Goal: Task Accomplishment & Management: Manage account settings

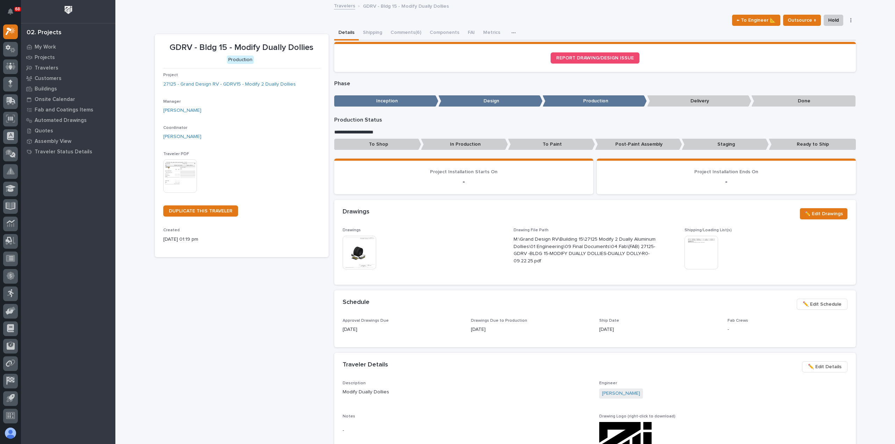
click at [819, 304] on span "✏️ Edit Schedule" at bounding box center [821, 304] width 39 height 8
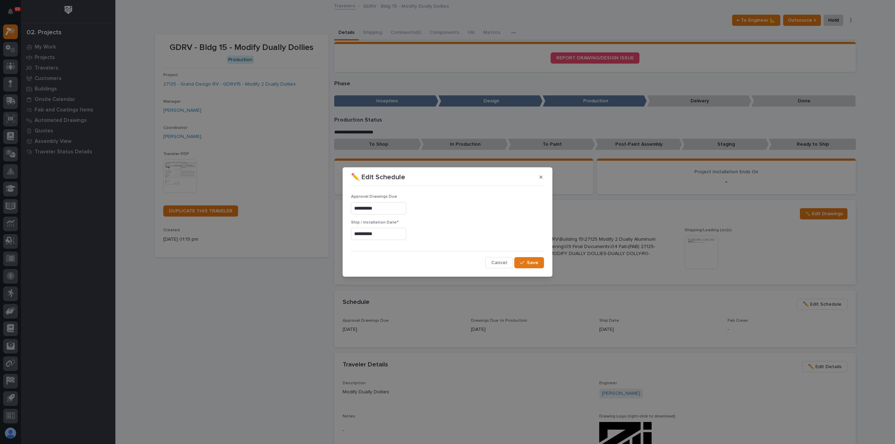
click at [395, 237] on input "**********" at bounding box center [378, 234] width 55 height 12
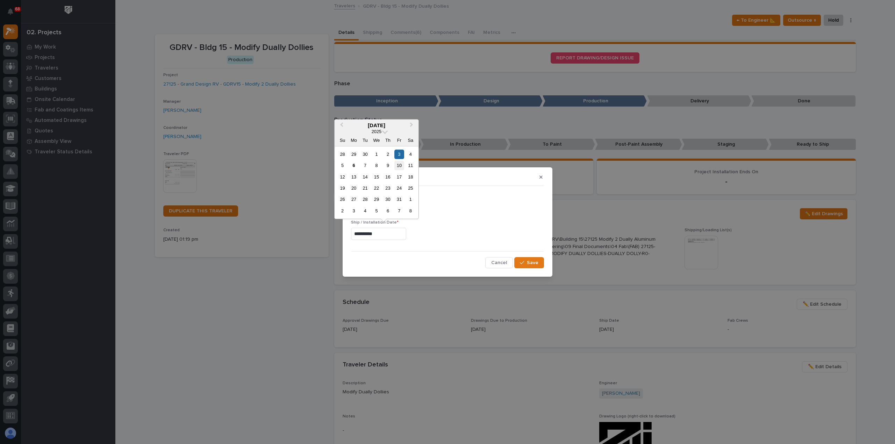
click at [399, 167] on div "10" at bounding box center [398, 165] width 9 height 9
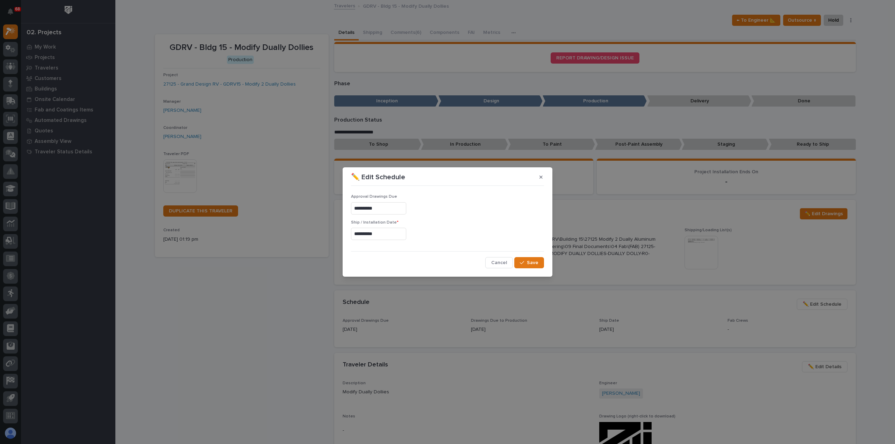
type input "**********"
click at [533, 263] on span "Save" at bounding box center [533, 263] width 12 height 6
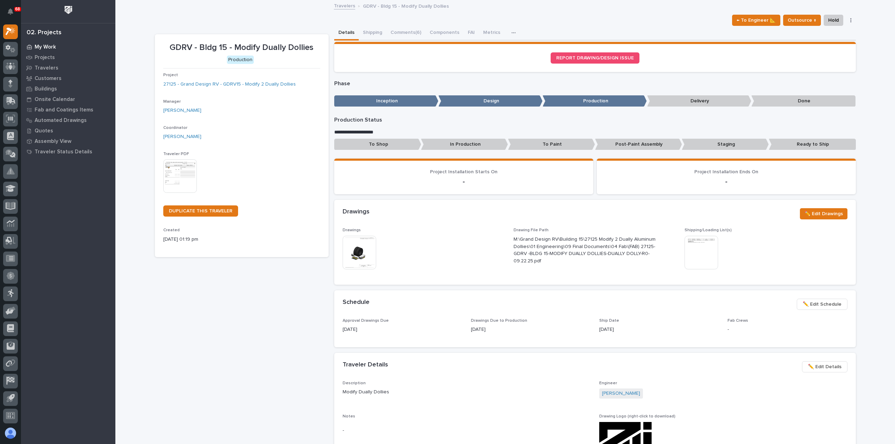
click at [45, 42] on div "My Work" at bounding box center [68, 47] width 91 height 10
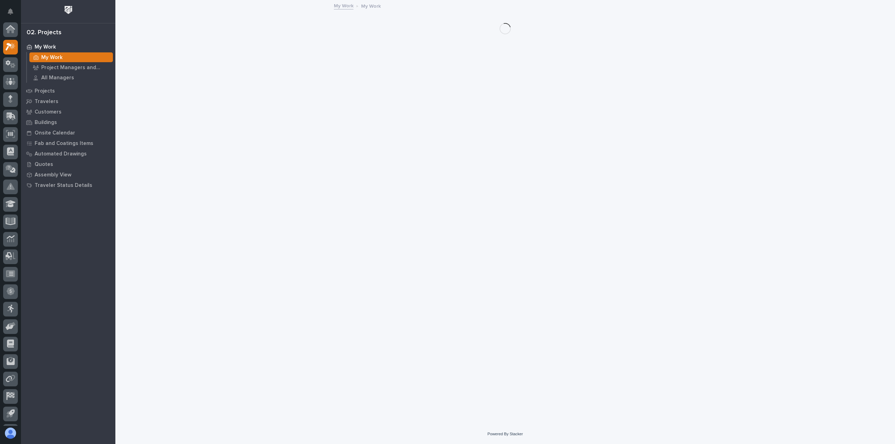
scroll to position [15, 0]
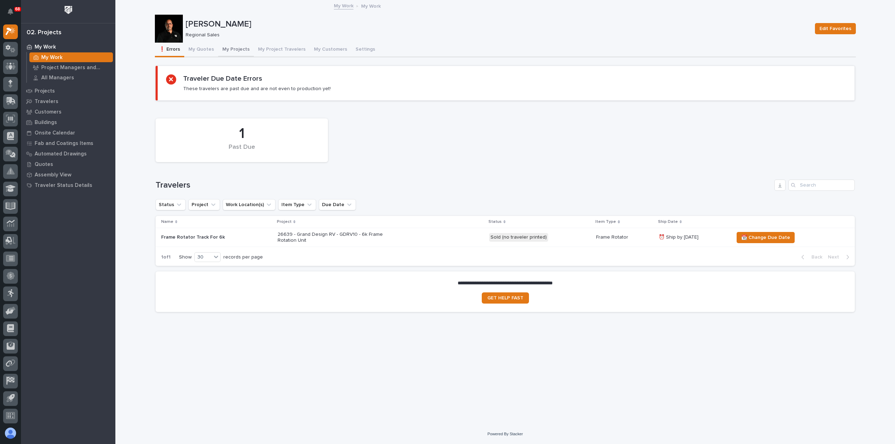
click at [237, 46] on button "My Projects" at bounding box center [236, 50] width 36 height 15
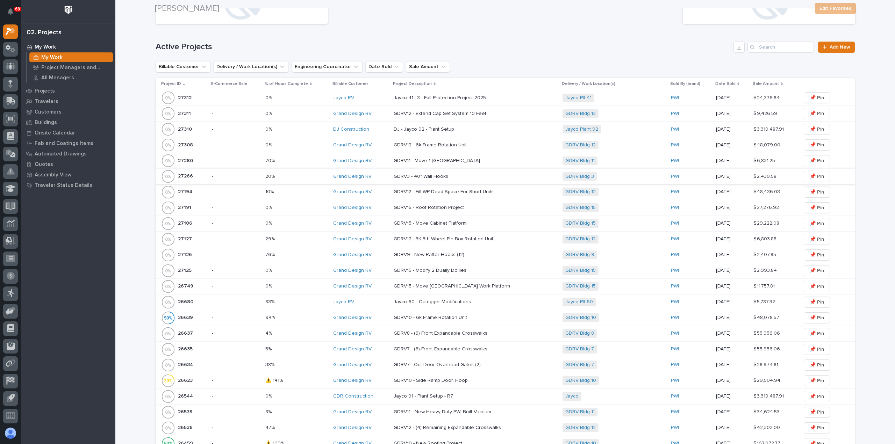
scroll to position [140, 0]
click at [244, 145] on p "-" at bounding box center [236, 145] width 48 height 6
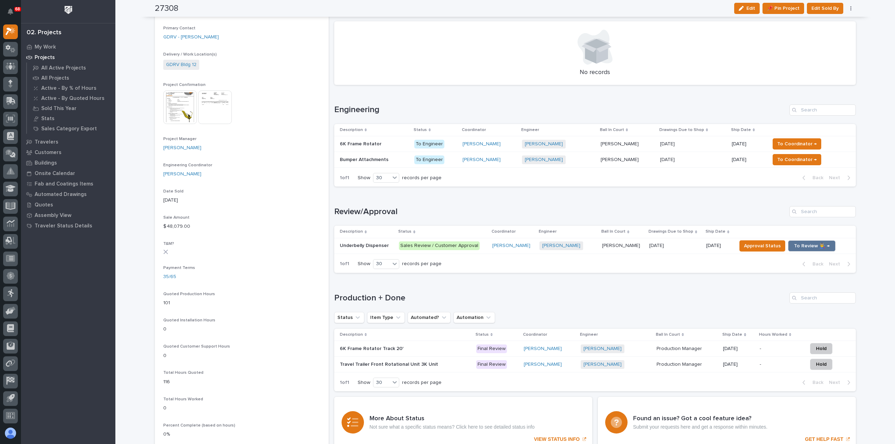
scroll to position [210, 0]
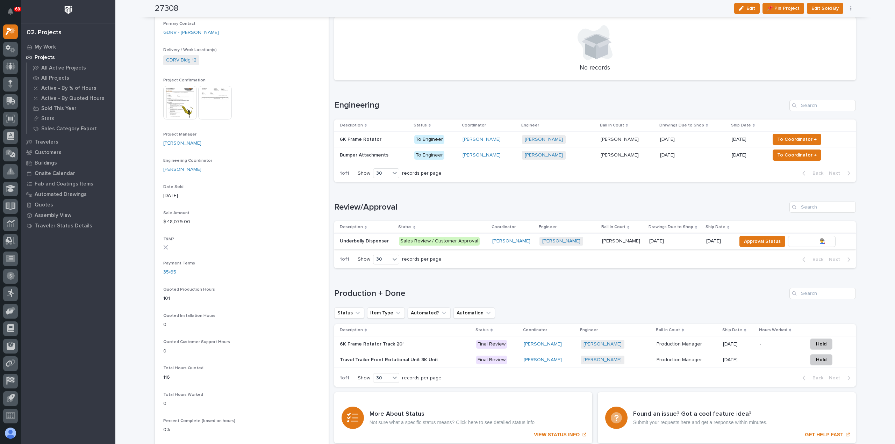
click at [807, 237] on span "To Review 👨‍🏭 →" at bounding box center [812, 241] width 36 height 8
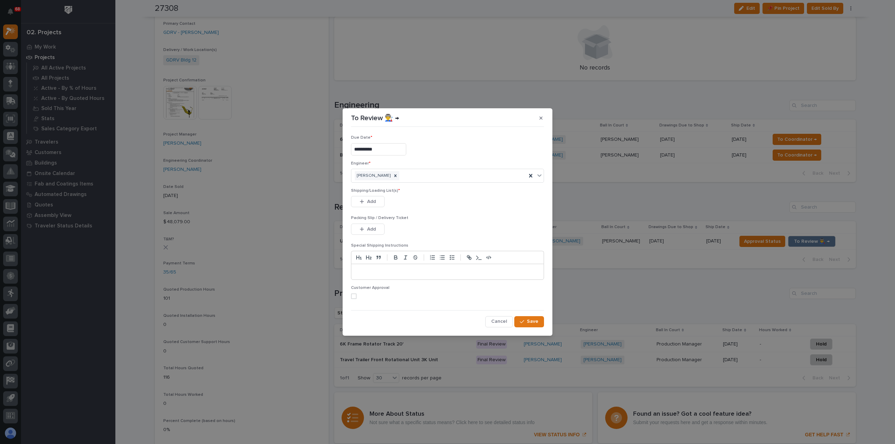
click at [354, 296] on span at bounding box center [354, 297] width 6 height 6
click at [363, 201] on icon "button" at bounding box center [362, 201] width 4 height 5
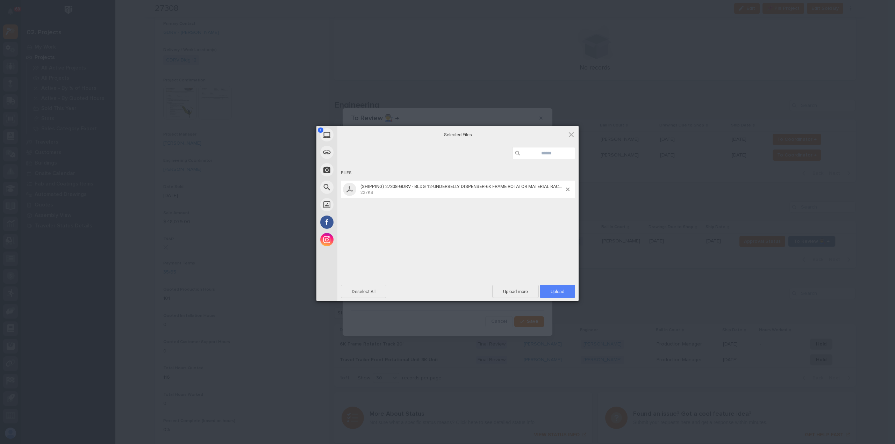
click at [555, 292] on span "Upload 1" at bounding box center [557, 291] width 14 height 5
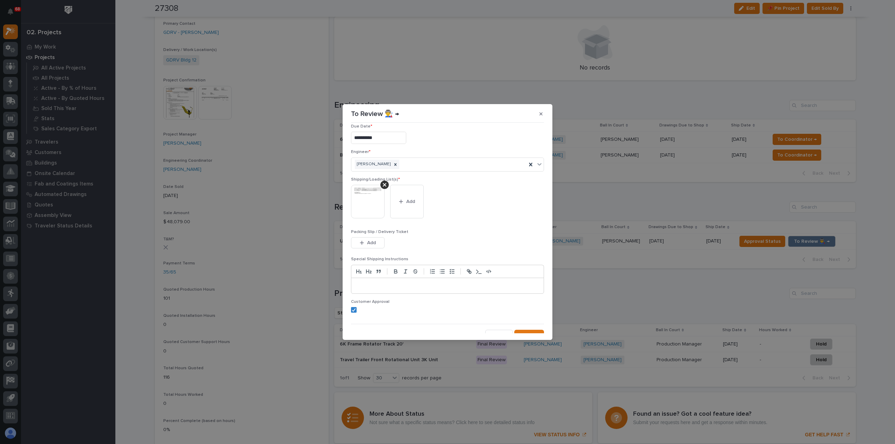
scroll to position [14, 0]
click at [524, 327] on div "button" at bounding box center [523, 328] width 7 height 5
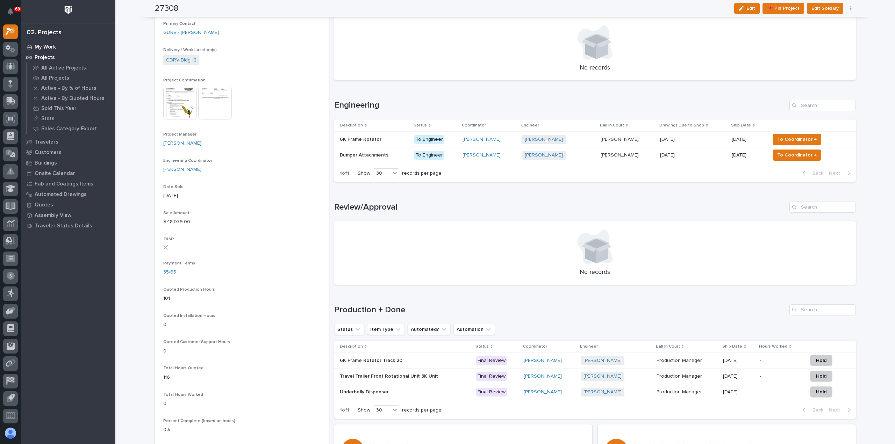
click at [41, 42] on div "My Work" at bounding box center [68, 47] width 91 height 10
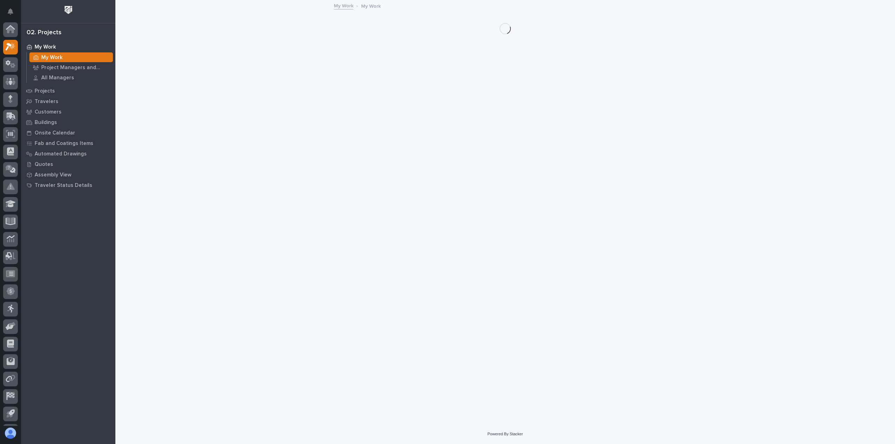
scroll to position [15, 0]
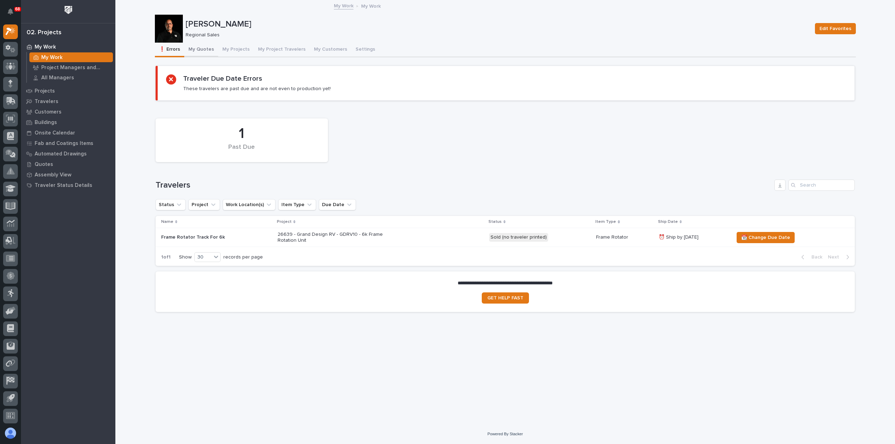
click at [193, 47] on button "My Quotes" at bounding box center [201, 50] width 34 height 15
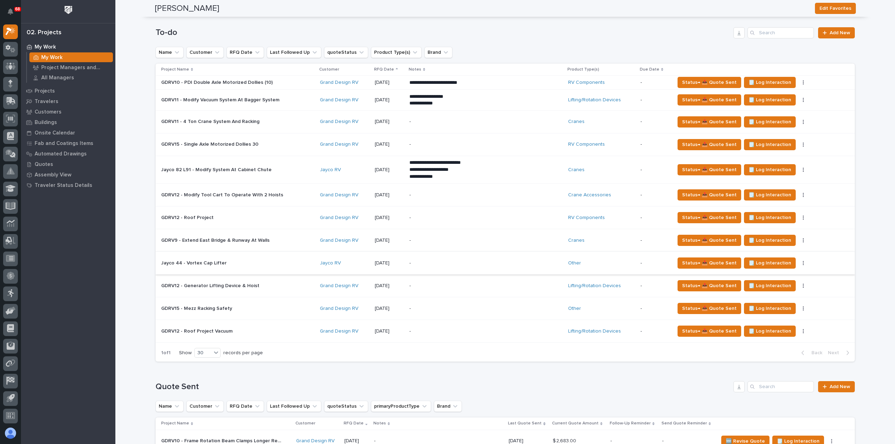
scroll to position [140, 0]
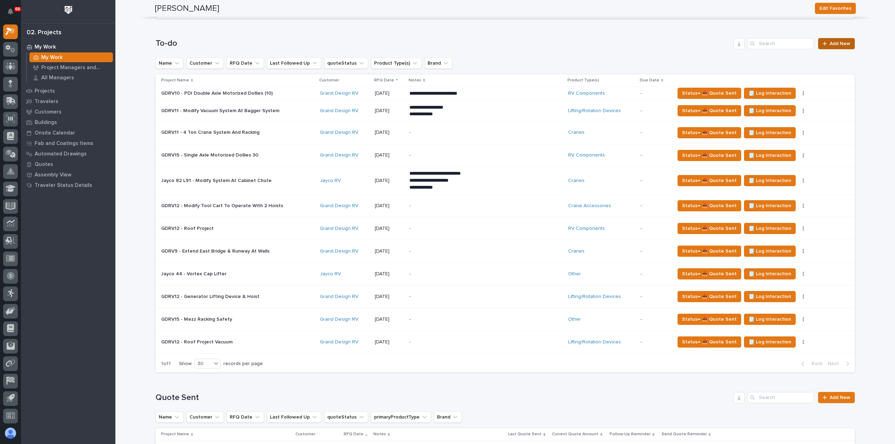
click at [830, 41] on span "Add New" at bounding box center [839, 43] width 21 height 5
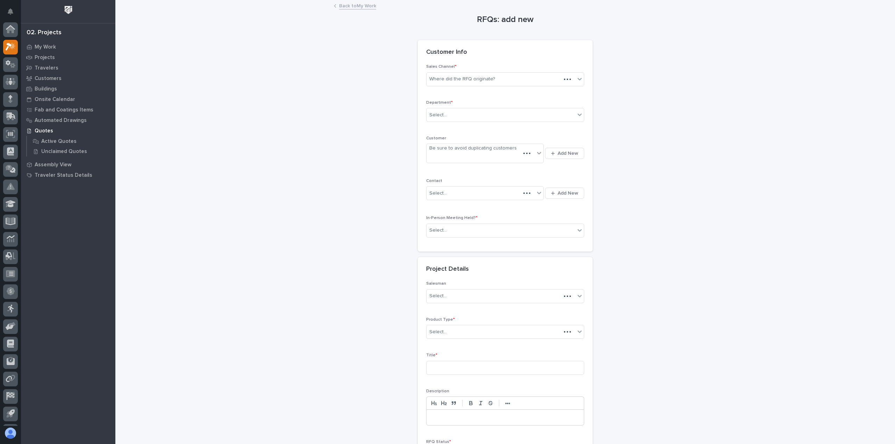
scroll to position [15, 0]
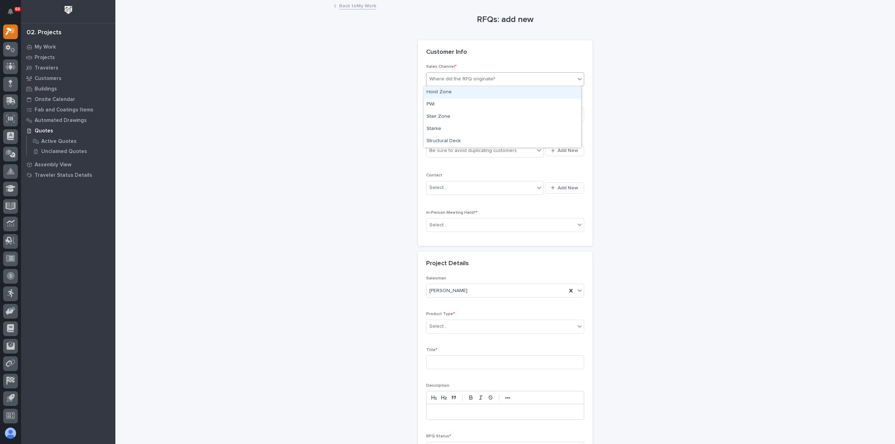
click at [474, 79] on div "Where did the RFQ originate?" at bounding box center [462, 78] width 66 height 7
click at [468, 104] on div "PWI" at bounding box center [502, 105] width 157 height 12
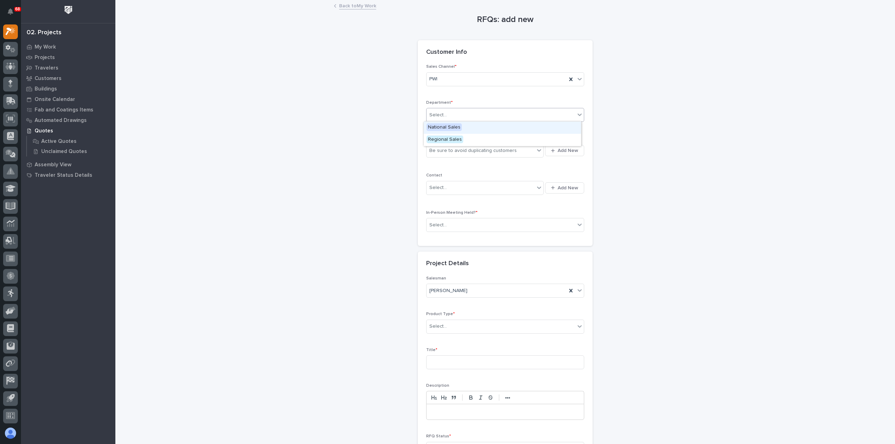
click at [469, 114] on div "Select..." at bounding box center [500, 115] width 149 height 12
click at [470, 139] on div "Regional Sales" at bounding box center [502, 140] width 157 height 12
click at [474, 151] on div "Be sure to avoid duplicating customers" at bounding box center [472, 150] width 87 height 7
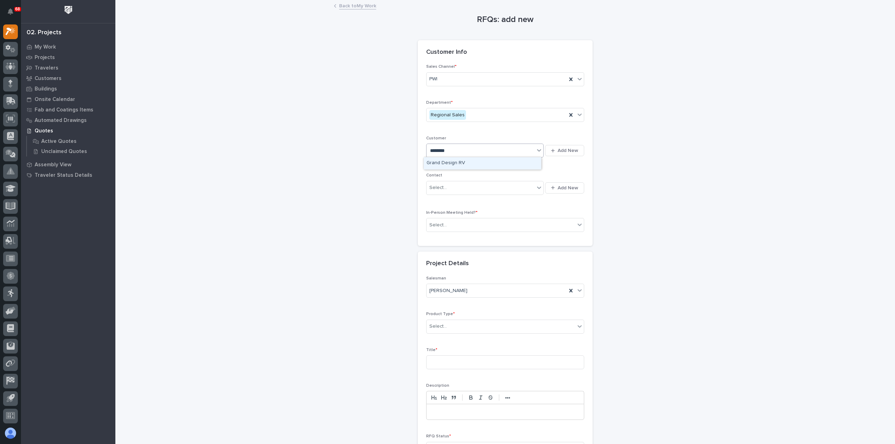
type input "*********"
click at [464, 160] on div "Grand Design RV" at bounding box center [482, 163] width 117 height 12
click at [461, 188] on div "Select..." at bounding box center [480, 188] width 108 height 12
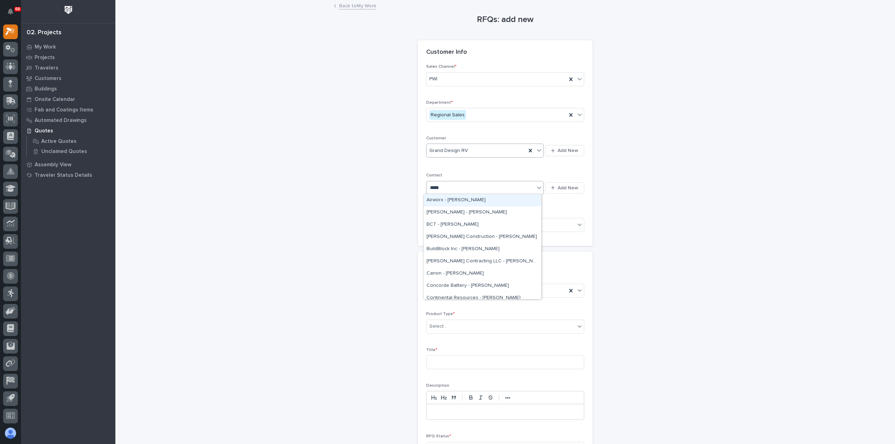
type input "******"
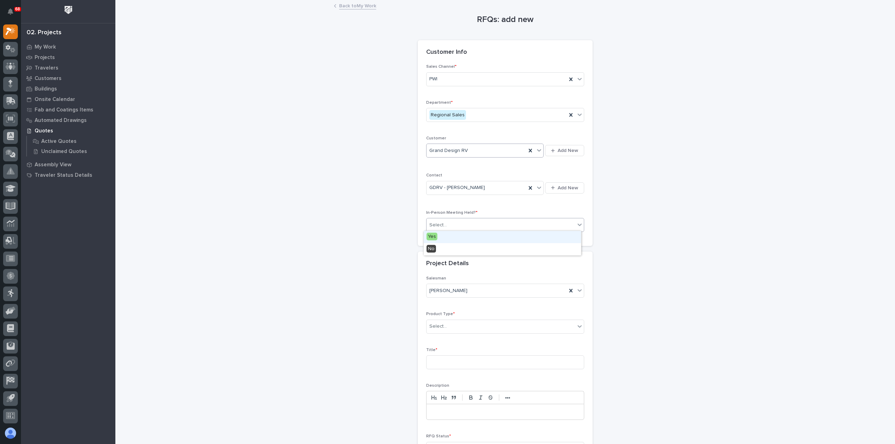
click at [479, 221] on div "Select..." at bounding box center [500, 225] width 149 height 12
click at [475, 237] on div "Yes" at bounding box center [502, 237] width 157 height 12
click at [479, 328] on div "Select..." at bounding box center [500, 327] width 149 height 12
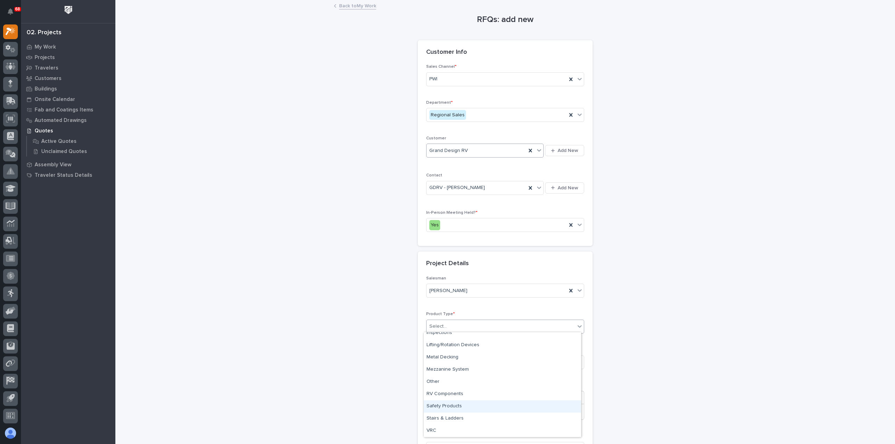
click at [477, 408] on div "Safety Products" at bounding box center [502, 407] width 157 height 12
click at [469, 358] on input at bounding box center [505, 362] width 158 height 14
click at [471, 409] on p at bounding box center [505, 412] width 147 height 7
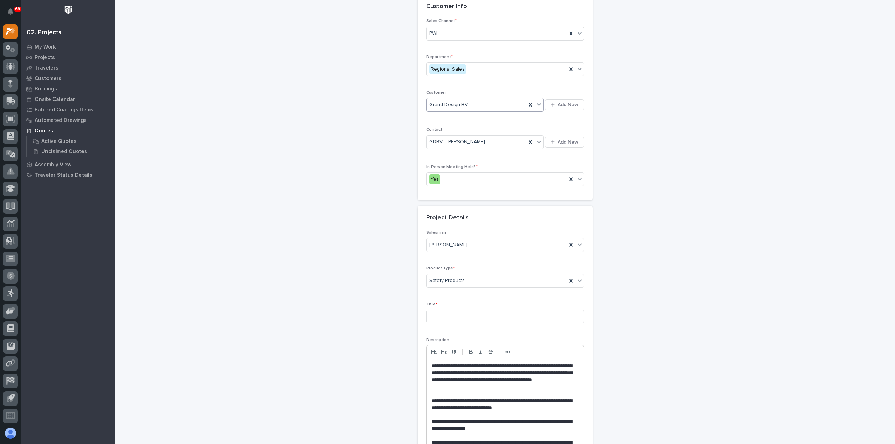
scroll to position [35, 0]
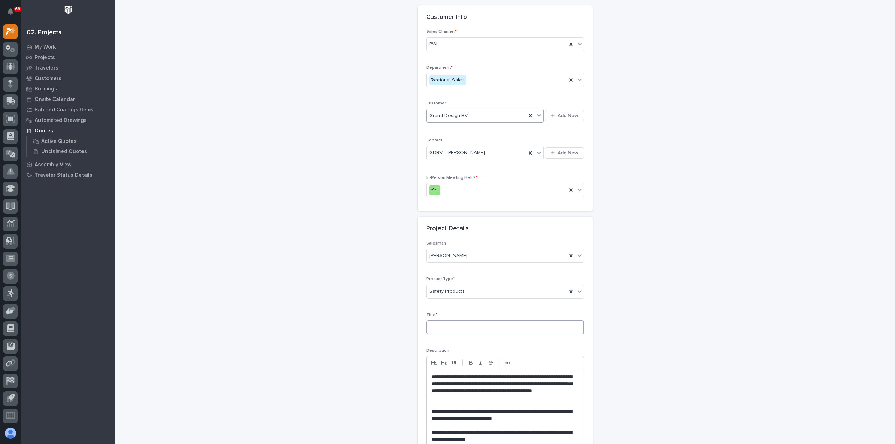
click at [466, 326] on input at bounding box center [505, 327] width 158 height 14
type input "R"
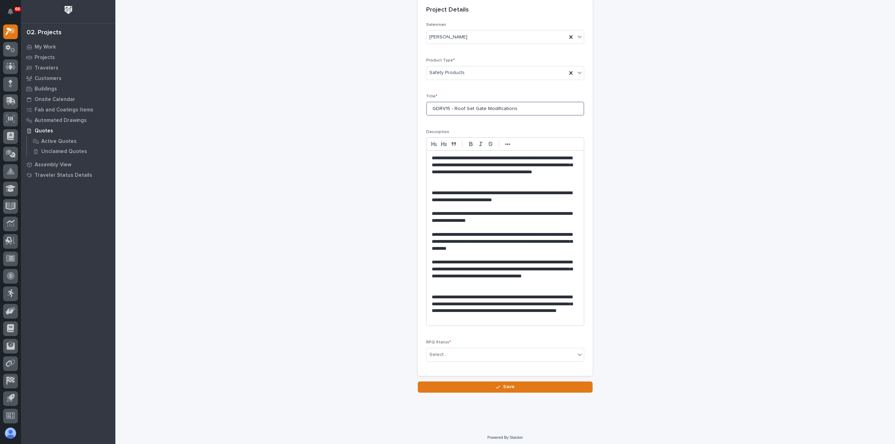
scroll to position [254, 0]
type input "GDRV15 - Roof Set Gate Modifications"
click at [475, 352] on div "Select..." at bounding box center [500, 354] width 149 height 12
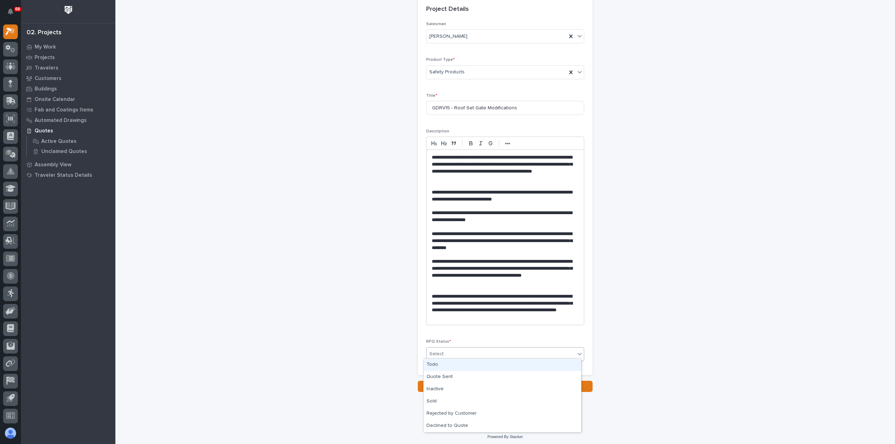
click at [477, 366] on div "Todo" at bounding box center [502, 365] width 157 height 12
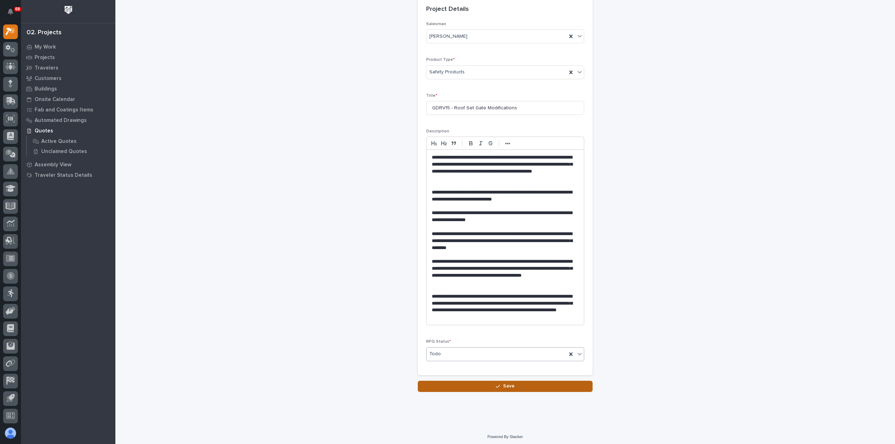
click at [483, 383] on button "Save" at bounding box center [505, 386] width 175 height 11
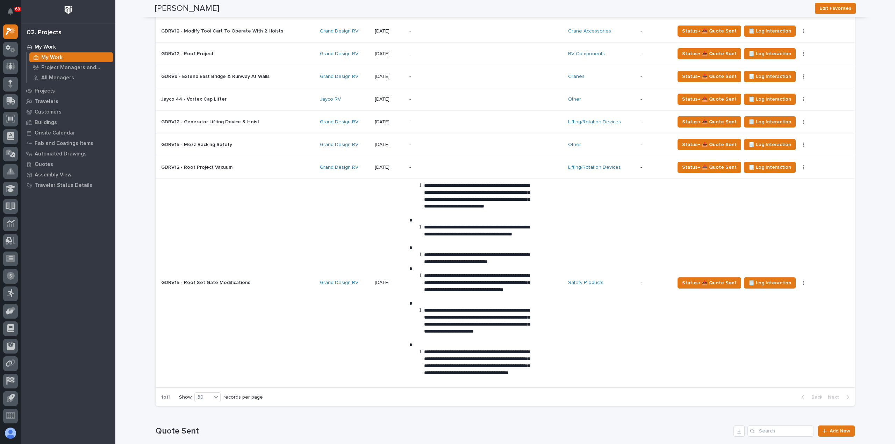
scroll to position [349, 0]
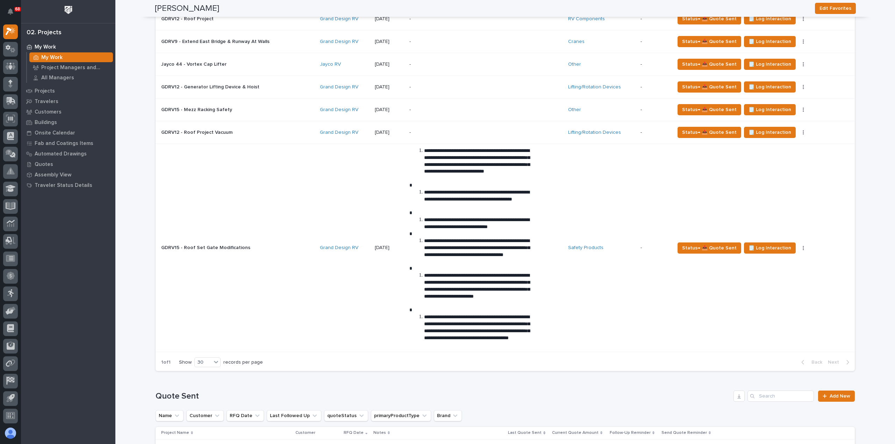
click at [433, 227] on li "**********" at bounding box center [474, 224] width 115 height 14
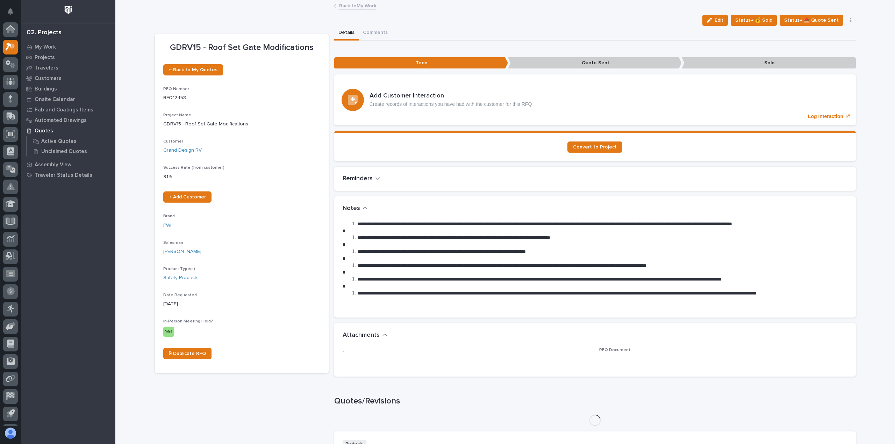
scroll to position [15, 0]
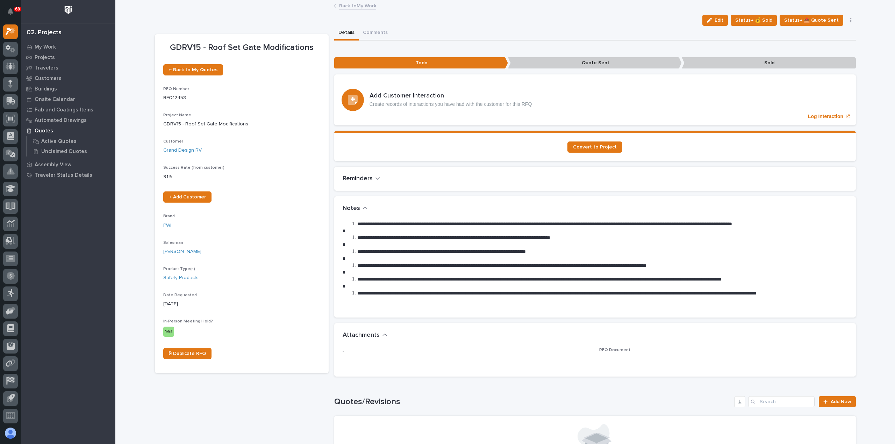
click at [350, 239] on li "**********" at bounding box center [598, 238] width 497 height 7
drag, startPoint x: 716, startPoint y: 19, endPoint x: 706, endPoint y: 31, distance: 15.9
click at [714, 19] on div "button" at bounding box center [711, 20] width 8 height 5
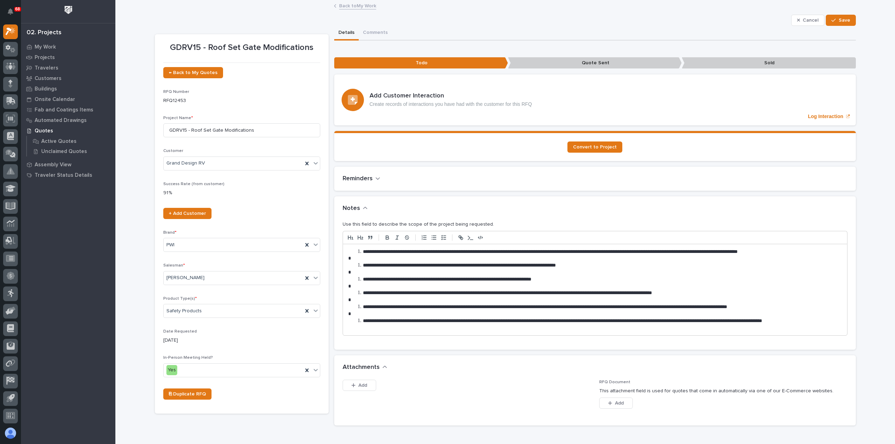
click at [355, 265] on li "**********" at bounding box center [598, 265] width 486 height 7
click at [357, 265] on li "**********" at bounding box center [598, 265] width 486 height 7
click at [358, 250] on li "**********" at bounding box center [598, 251] width 486 height 7
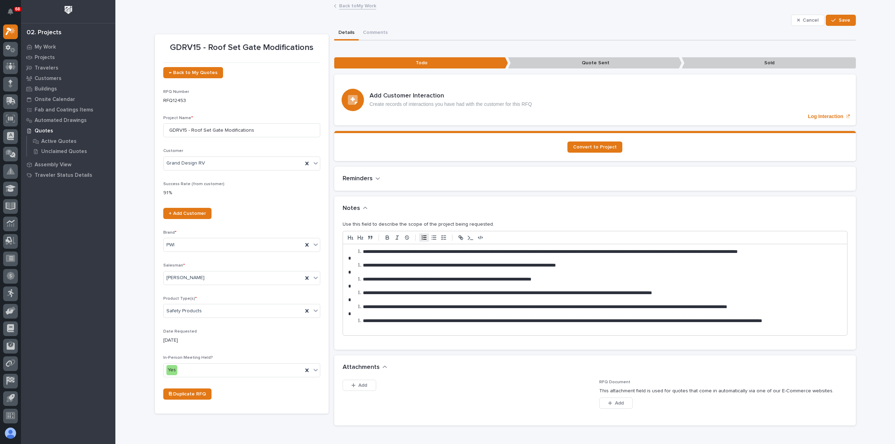
click at [359, 320] on li "**********" at bounding box center [598, 325] width 486 height 14
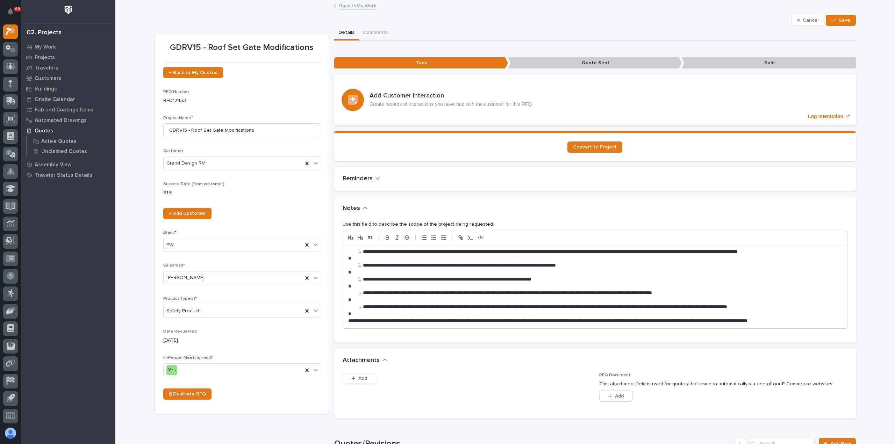
click at [360, 306] on li "**********" at bounding box center [598, 307] width 486 height 7
click at [360, 292] on li "**********" at bounding box center [598, 293] width 486 height 7
click at [360, 276] on li "**********" at bounding box center [598, 279] width 486 height 7
click at [360, 263] on li "**********" at bounding box center [598, 265] width 486 height 7
click at [359, 249] on li "**********" at bounding box center [598, 251] width 486 height 7
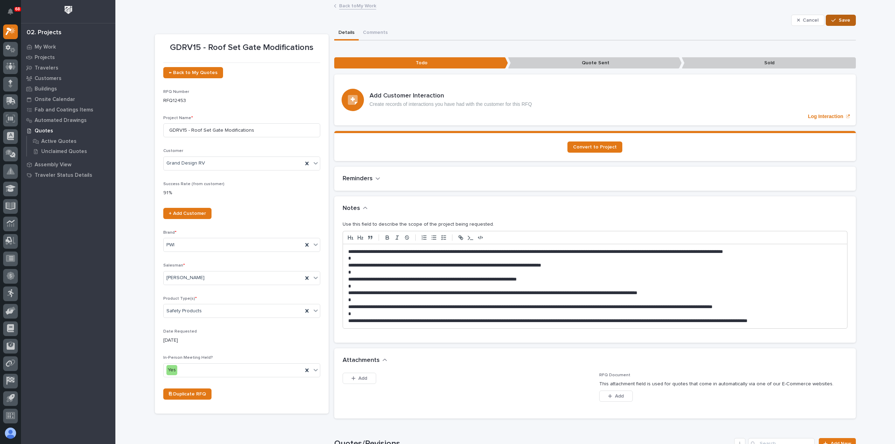
click at [839, 22] on span "Save" at bounding box center [844, 20] width 12 height 6
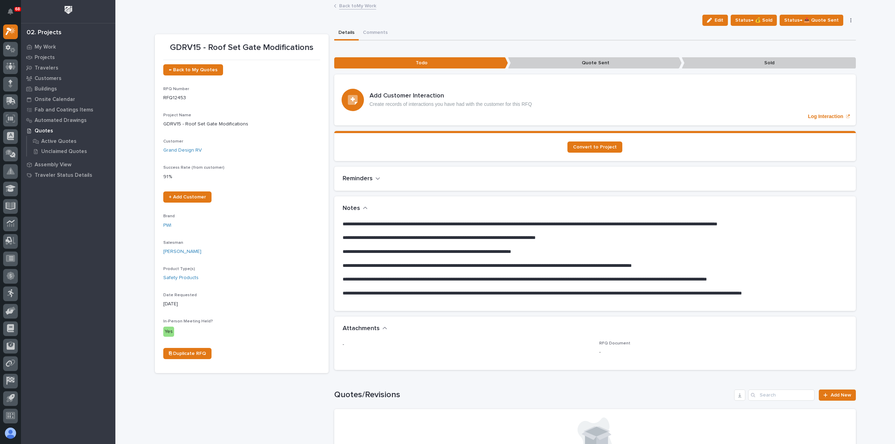
click at [353, 7] on link "Back to My Work" at bounding box center [357, 5] width 37 height 8
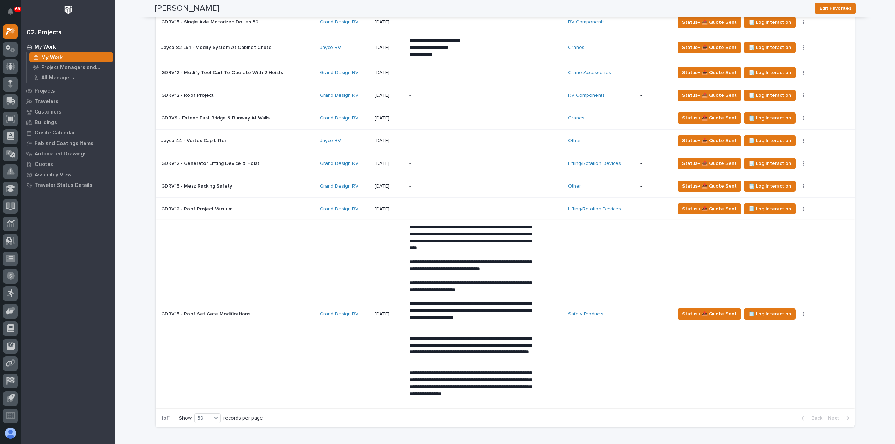
scroll to position [280, 0]
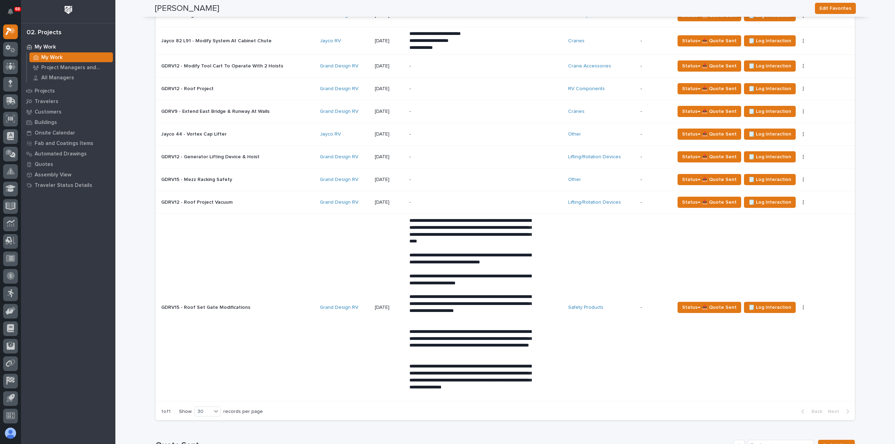
click at [568, 360] on td "Safety Products" at bounding box center [601, 308] width 72 height 188
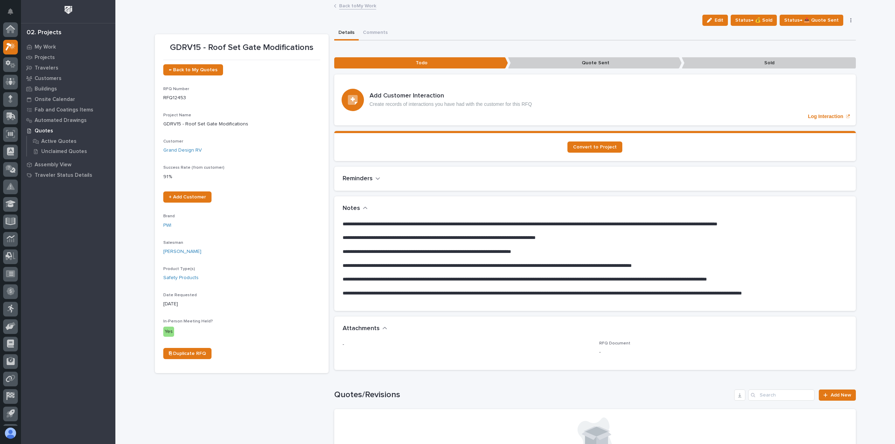
scroll to position [15, 0]
click at [357, 4] on link "Back to My Work" at bounding box center [357, 5] width 37 height 8
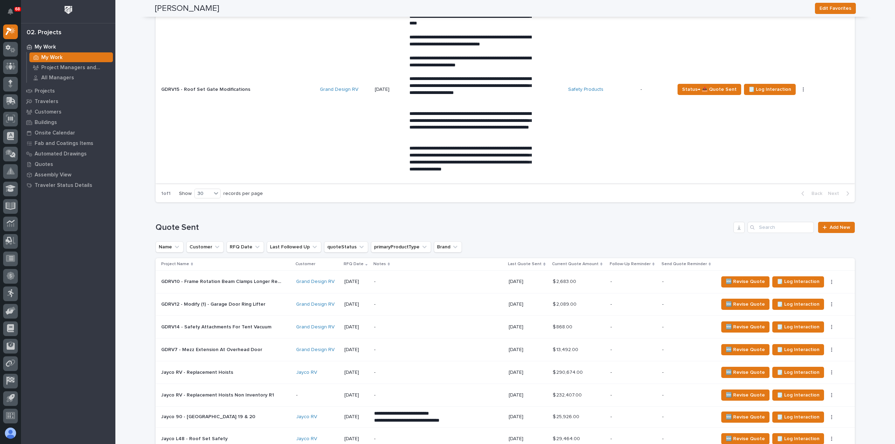
scroll to position [559, 0]
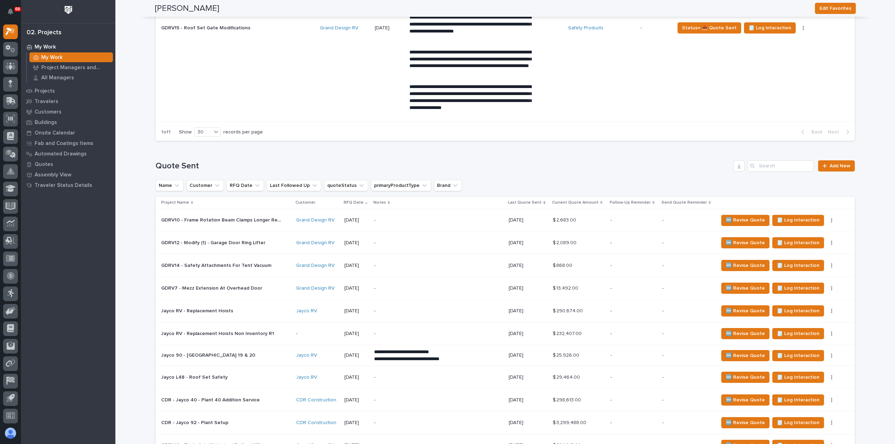
click at [273, 266] on p at bounding box center [222, 266] width 122 height 6
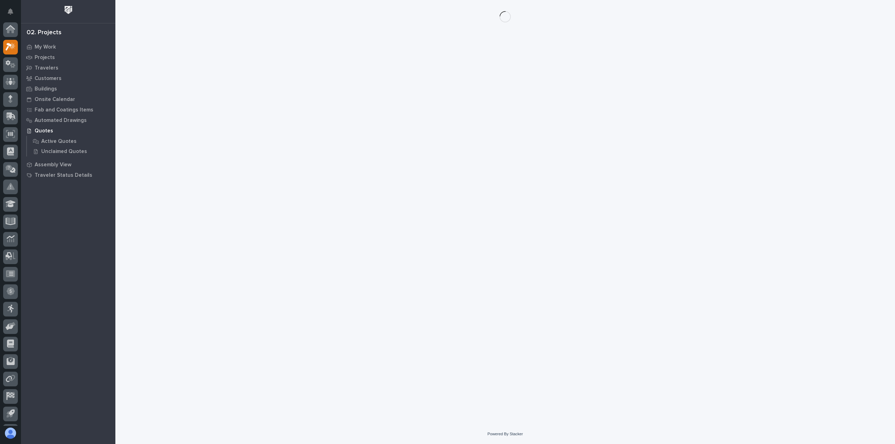
scroll to position [15, 0]
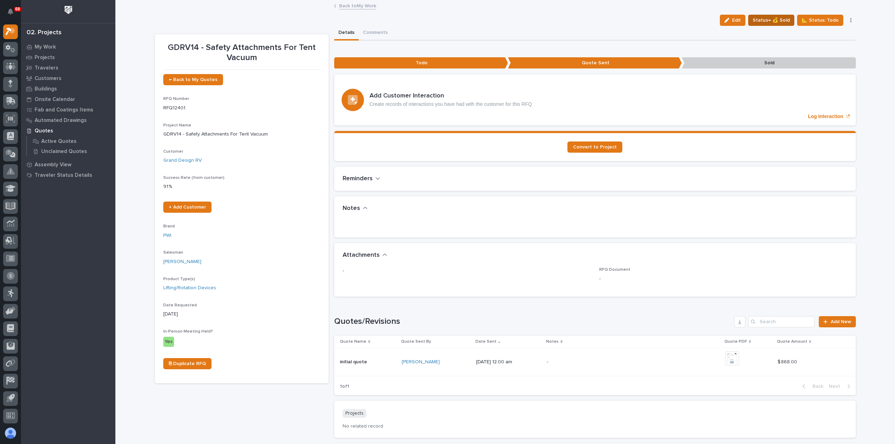
click at [776, 19] on span "Status→ 💰 Sold" at bounding box center [770, 20] width 37 height 8
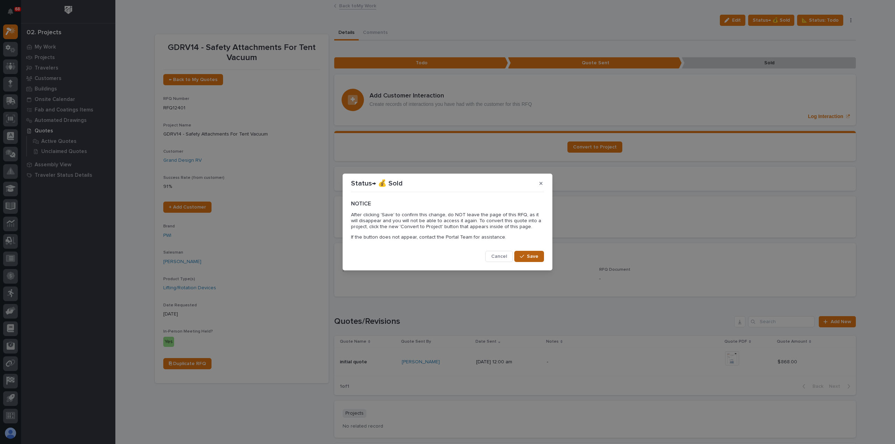
click at [538, 254] on span "Save" at bounding box center [533, 256] width 12 height 6
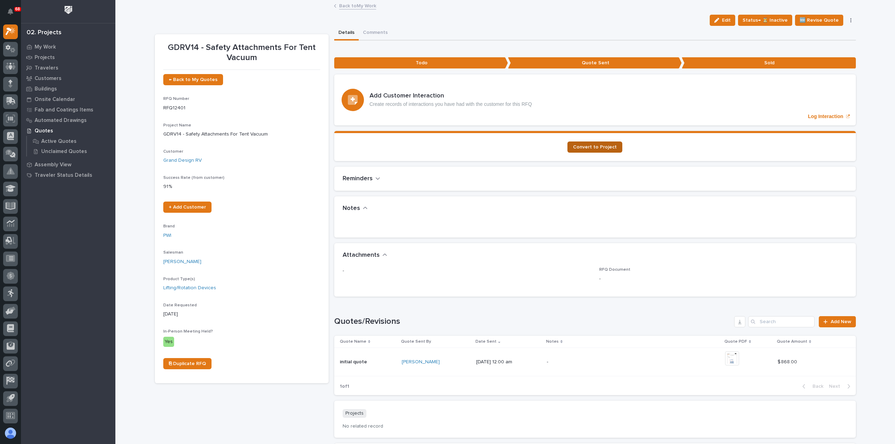
click at [598, 145] on span "Convert to Project" at bounding box center [595, 147] width 44 height 5
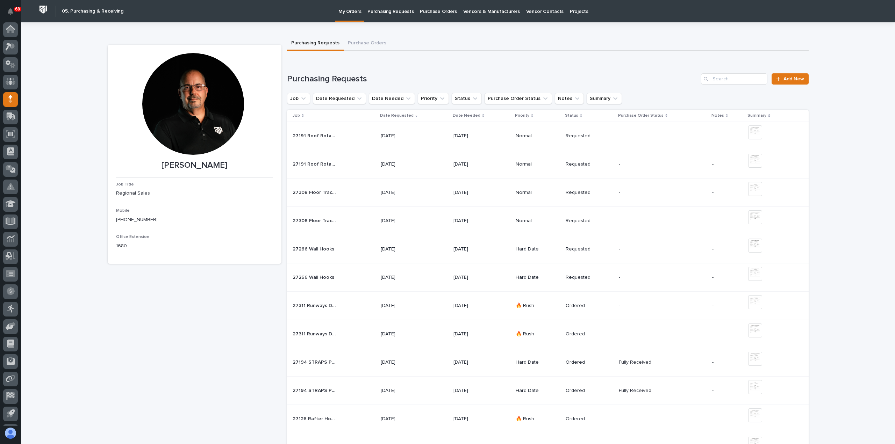
scroll to position [15, 0]
click at [788, 78] on span "Add New" at bounding box center [793, 79] width 21 height 5
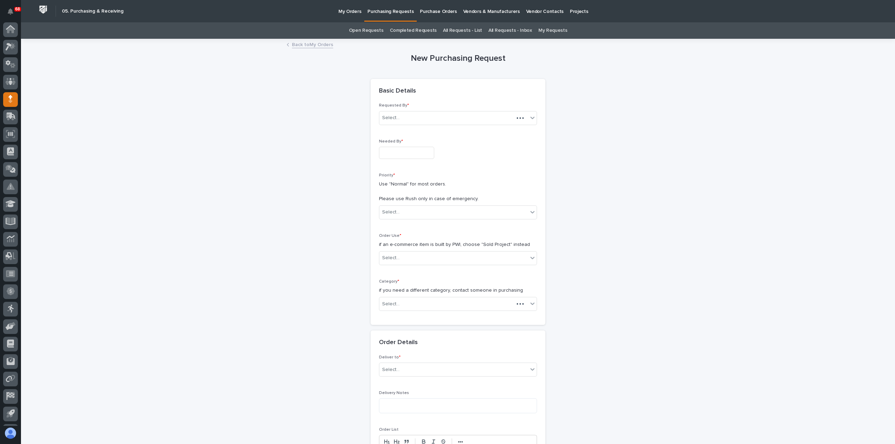
scroll to position [15, 0]
click at [402, 150] on input "text" at bounding box center [406, 153] width 55 height 12
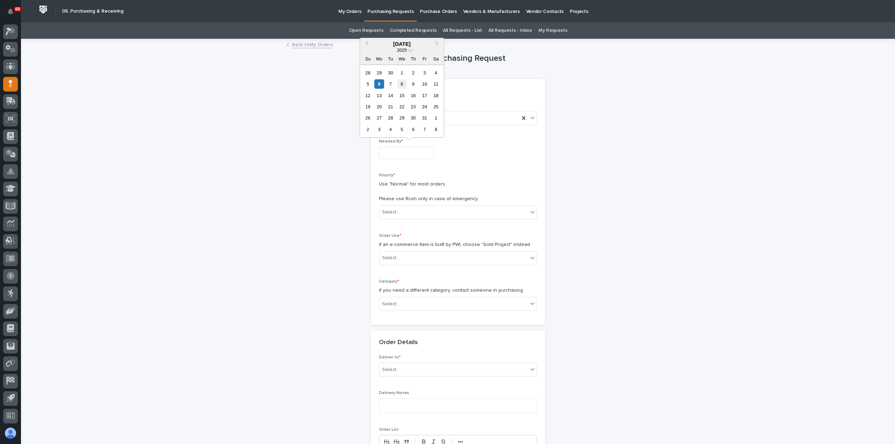
click at [403, 83] on div "8" at bounding box center [401, 83] width 9 height 9
type input "**********"
click at [425, 211] on div "Select..." at bounding box center [453, 213] width 149 height 12
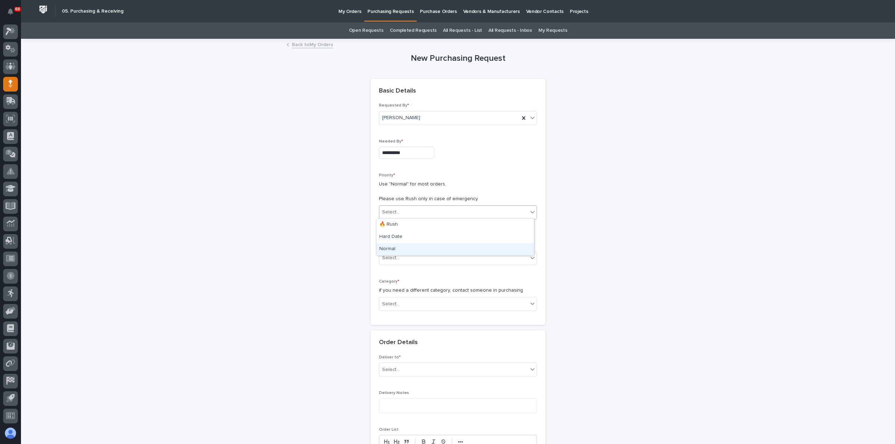
drag, startPoint x: 423, startPoint y: 241, endPoint x: 421, endPoint y: 251, distance: 9.9
click at [421, 251] on div "Normal" at bounding box center [454, 249] width 157 height 12
click at [419, 259] on div "Select..." at bounding box center [453, 258] width 149 height 12
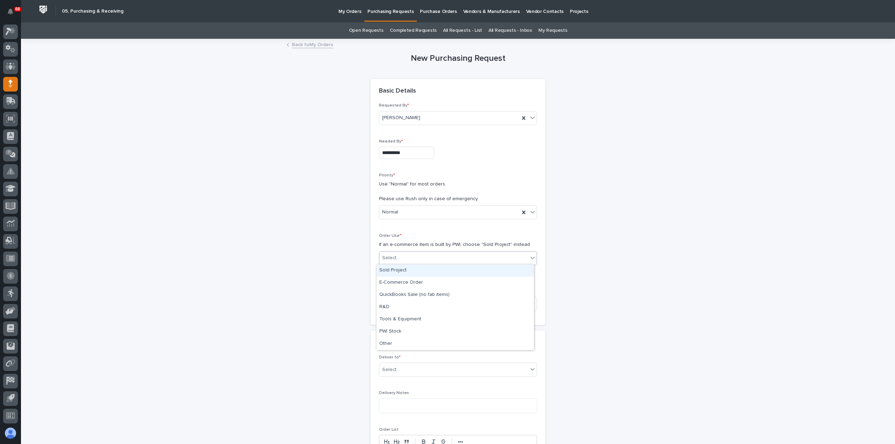
click at [419, 273] on div "Sold Project" at bounding box center [454, 271] width 157 height 12
click at [428, 303] on div "Select..." at bounding box center [453, 304] width 149 height 12
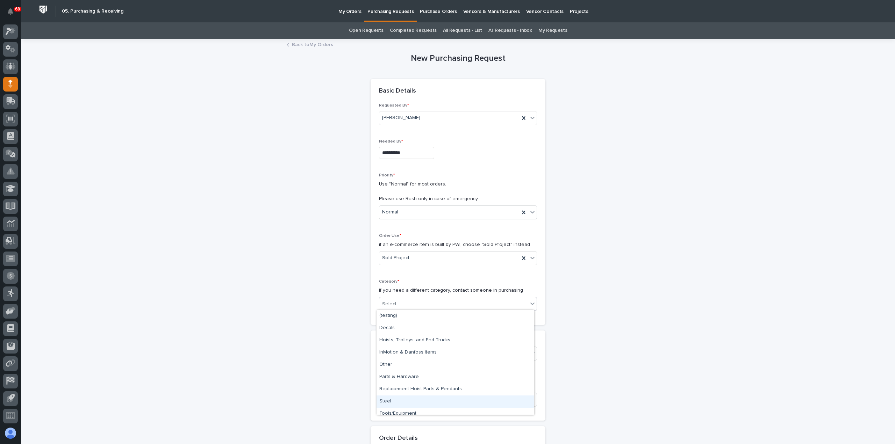
click at [432, 400] on div "Steel" at bounding box center [454, 402] width 157 height 12
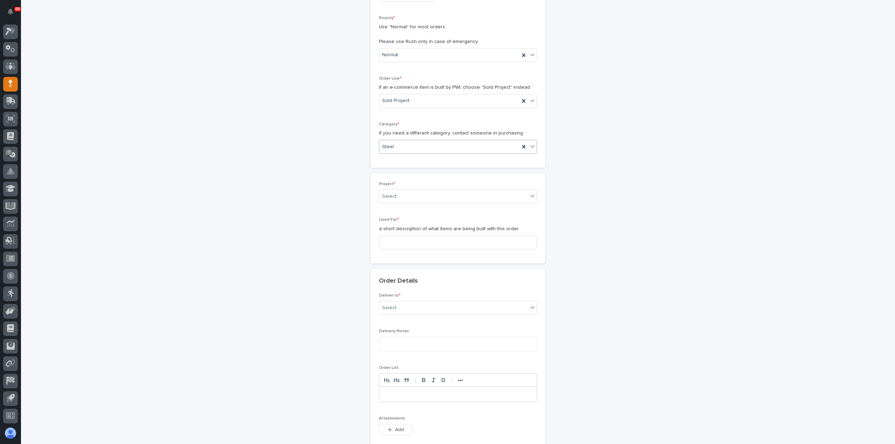
scroll to position [175, 0]
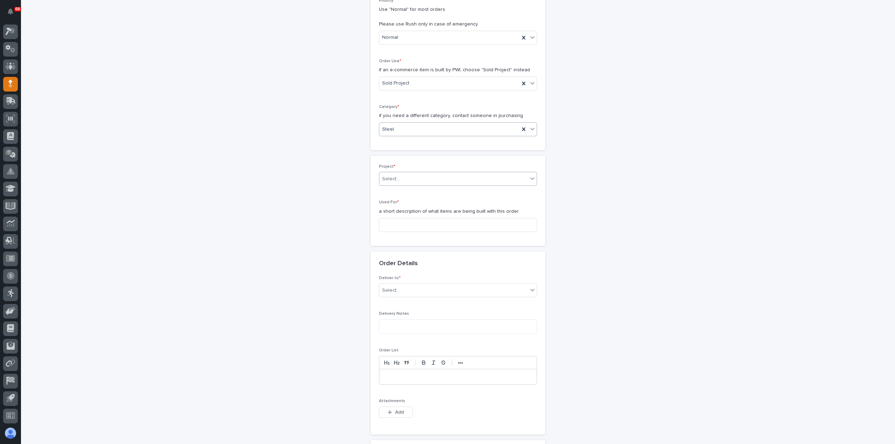
click at [417, 174] on div "Select..." at bounding box center [453, 179] width 149 height 12
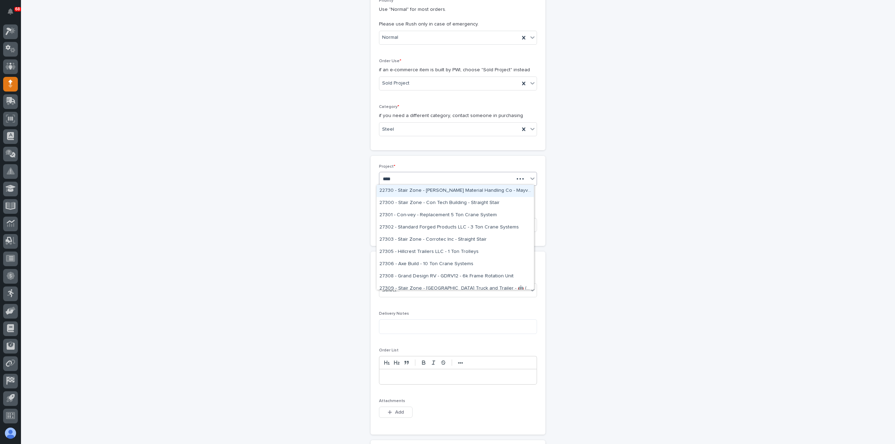
type input "*****"
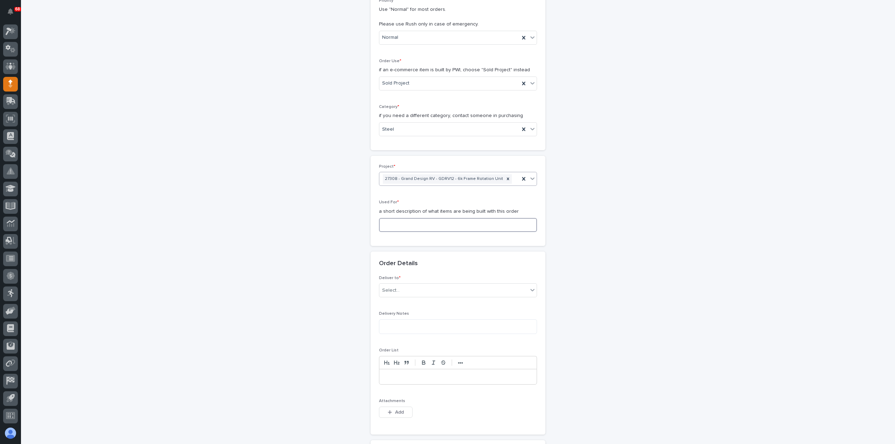
click at [435, 224] on input at bounding box center [458, 225] width 158 height 14
type input "Underbelly Dispenser"
click at [445, 288] on div "Select..." at bounding box center [453, 291] width 149 height 12
click at [442, 303] on div "PWI" at bounding box center [454, 302] width 157 height 12
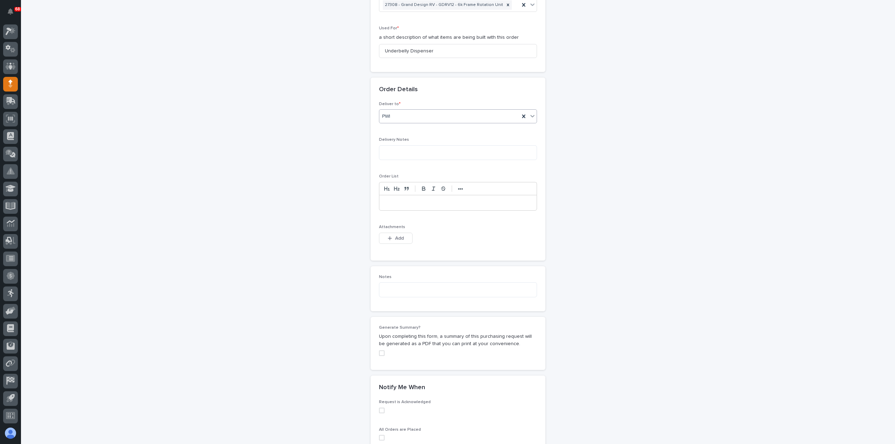
scroll to position [349, 0]
click at [396, 235] on span "Add" at bounding box center [399, 238] width 9 height 6
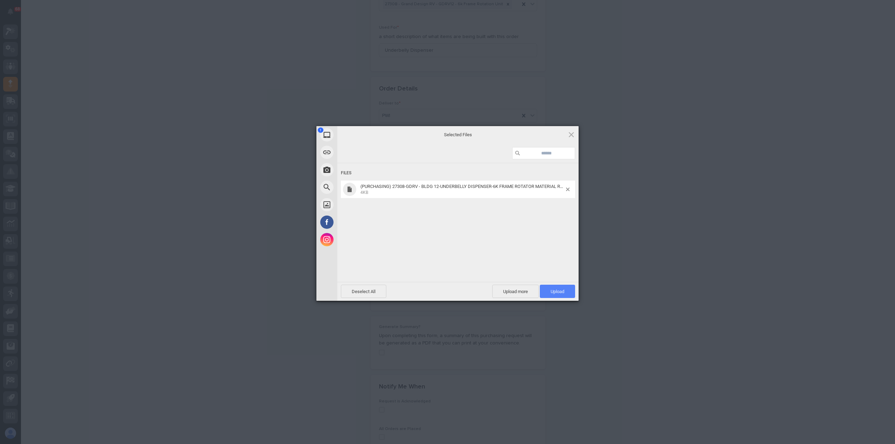
click at [556, 296] on span "Upload 1" at bounding box center [557, 291] width 35 height 13
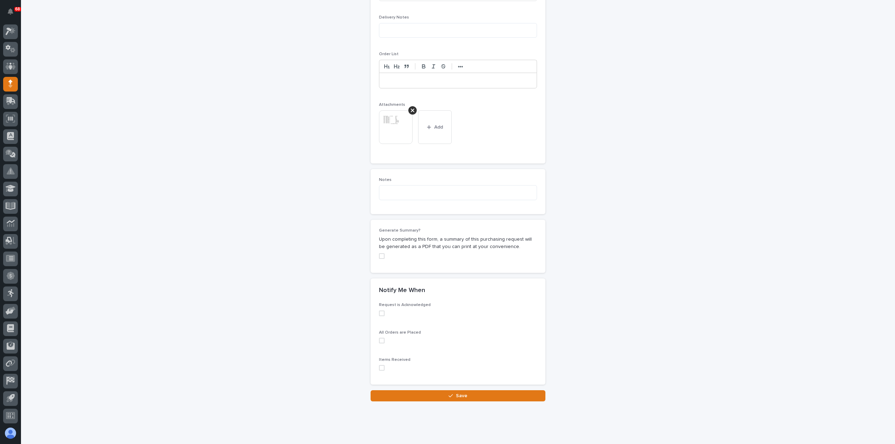
scroll to position [481, 0]
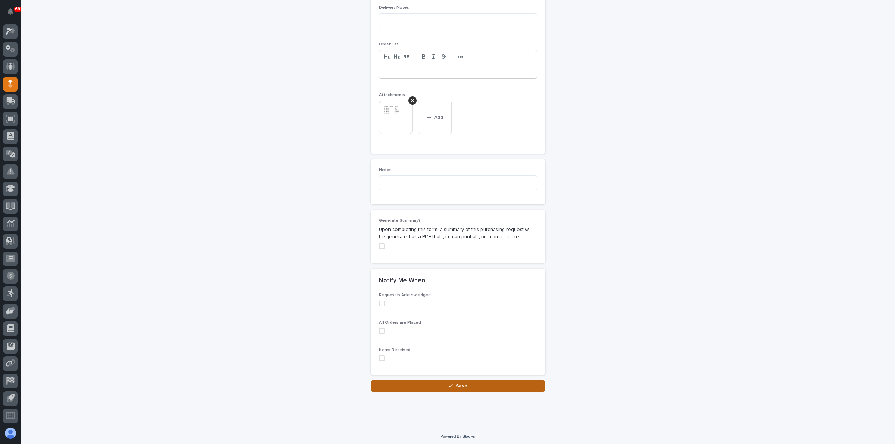
click at [449, 381] on button "Save" at bounding box center [457, 386] width 175 height 11
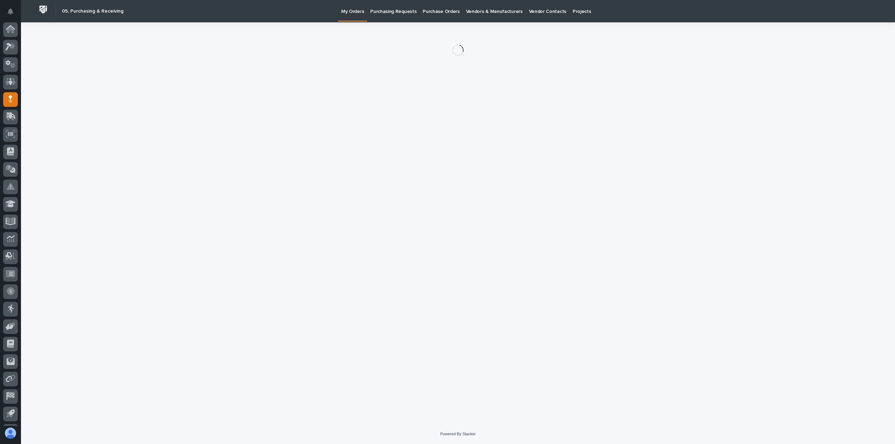
scroll to position [15, 0]
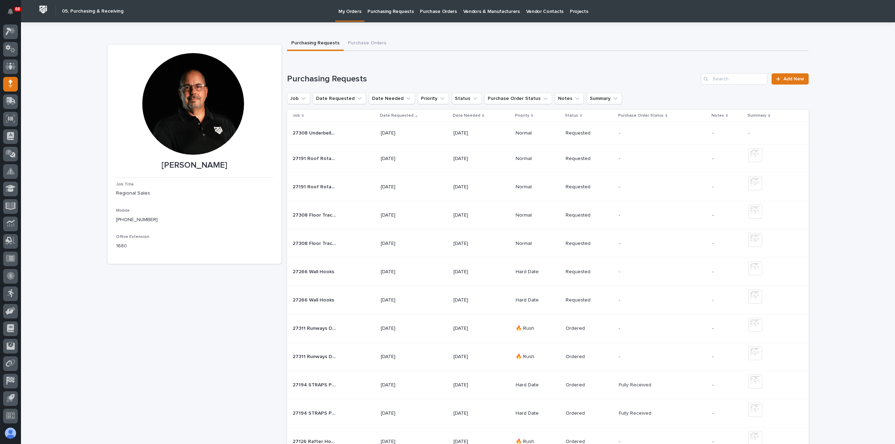
click at [357, 135] on div "27308 Underbelly Dispenser 27308 Underbelly Dispenser" at bounding box center [334, 134] width 82 height 12
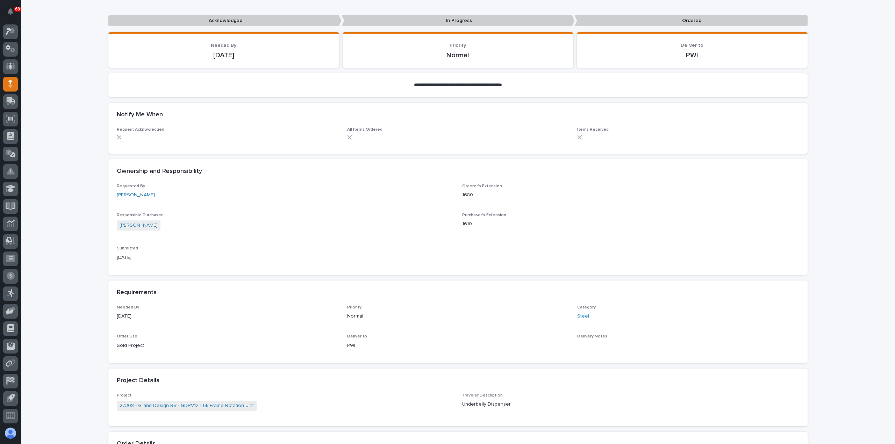
scroll to position [280, 0]
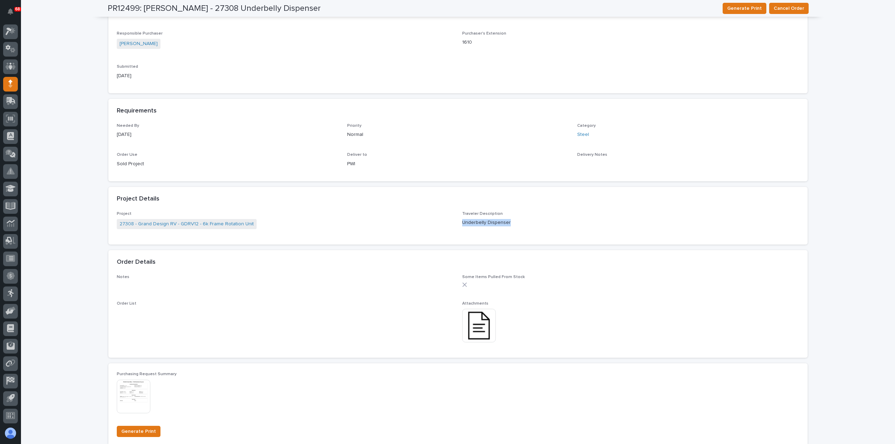
drag, startPoint x: 506, startPoint y: 223, endPoint x: 458, endPoint y: 223, distance: 48.2
click at [458, 223] on div "Project 27308 - Grand Design RV - GDRV12 - 6k Frame Rotation Unit Traveler Desc…" at bounding box center [458, 223] width 682 height 25
copy p "Underbelly Dispenser"
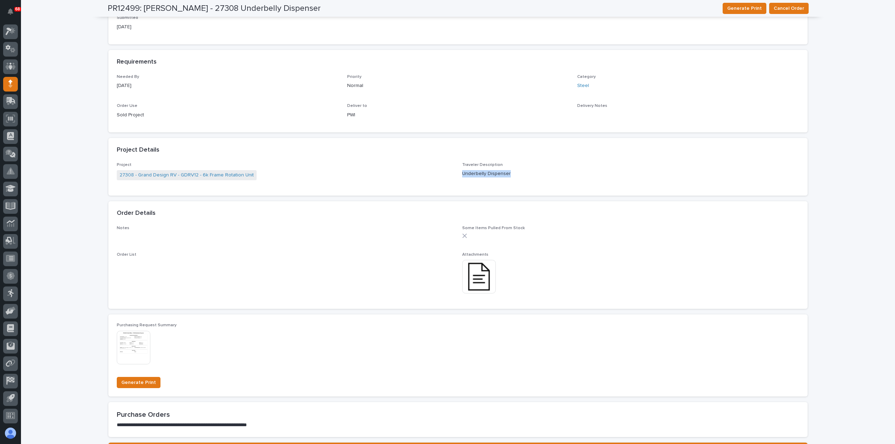
scroll to position [417, 0]
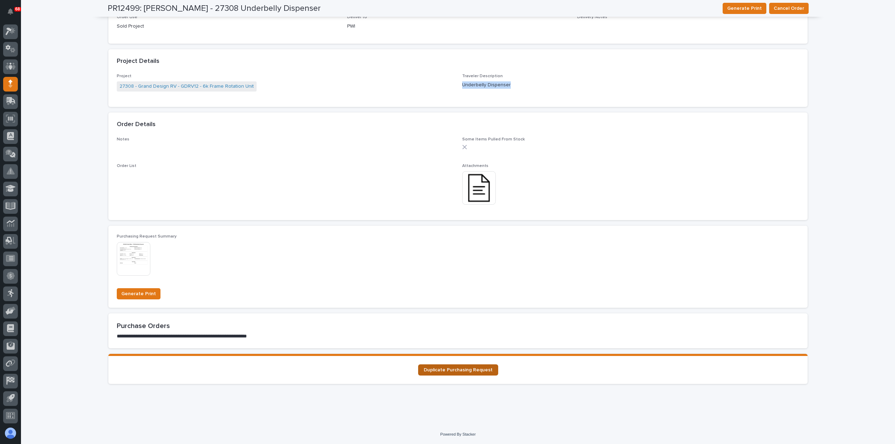
click at [456, 371] on span "Duplicate Purchasing Request" at bounding box center [458, 370] width 69 height 5
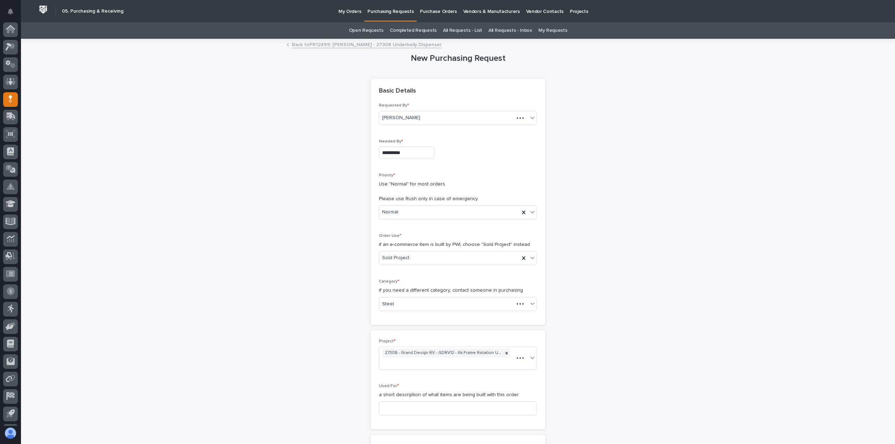
scroll to position [15, 0]
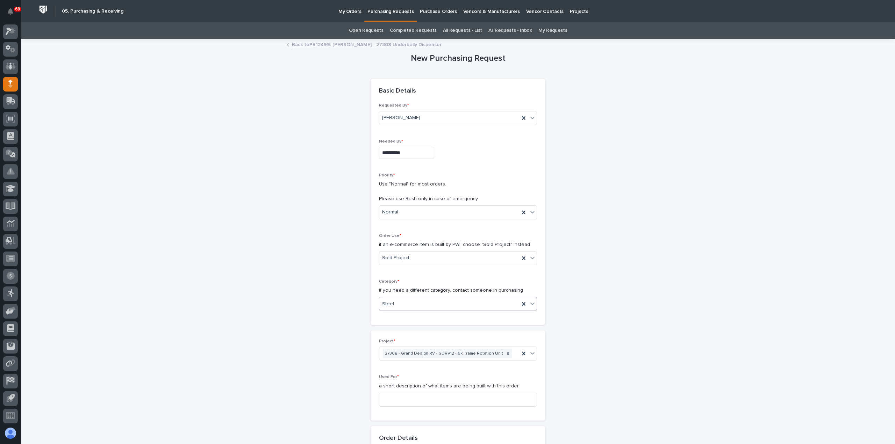
click at [412, 304] on div "Steel" at bounding box center [449, 304] width 140 height 12
click at [406, 378] on div "Parts & Hardware" at bounding box center [454, 377] width 157 height 12
click at [404, 396] on input at bounding box center [458, 400] width 158 height 14
paste input "Underbelly Dispenser"
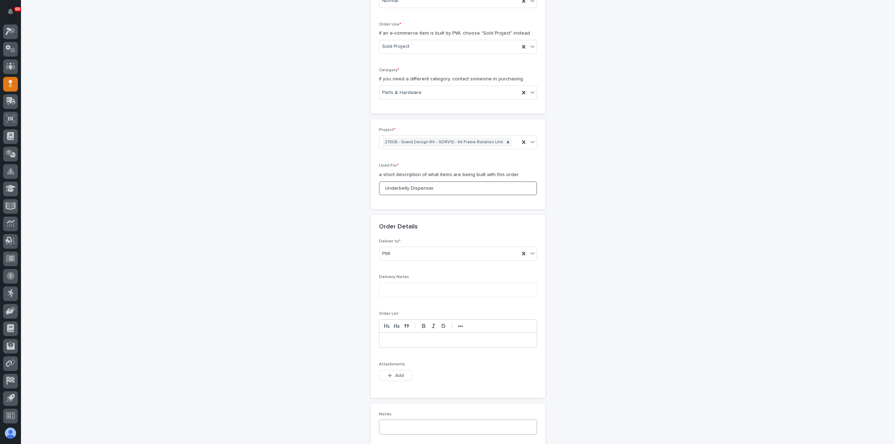
scroll to position [245, 0]
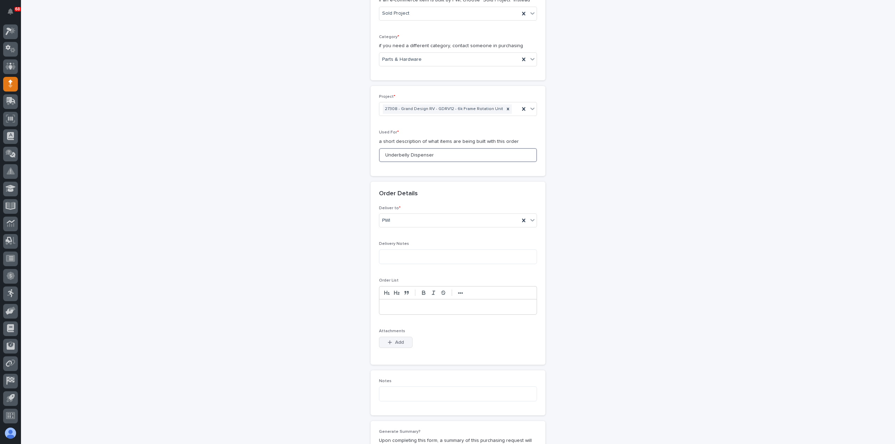
type input "Underbelly Dispenser"
click at [397, 340] on span "Add" at bounding box center [399, 342] width 9 height 6
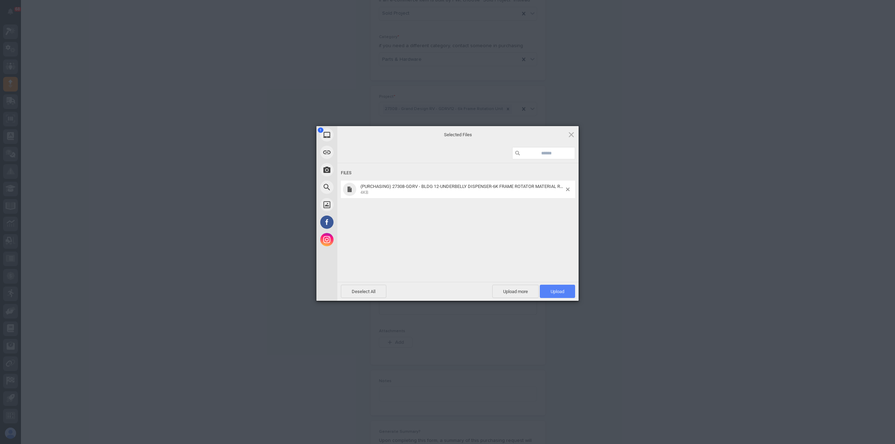
click at [562, 290] on span "Upload 1" at bounding box center [557, 291] width 14 height 5
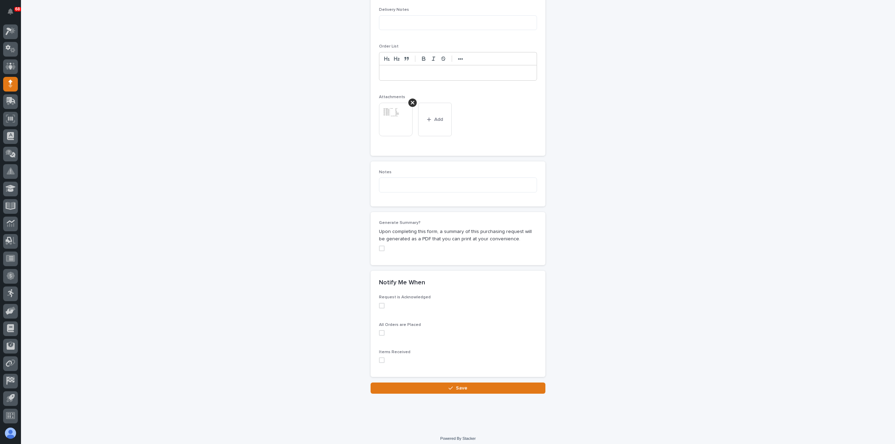
scroll to position [481, 0]
click at [464, 383] on button "Save" at bounding box center [457, 386] width 175 height 11
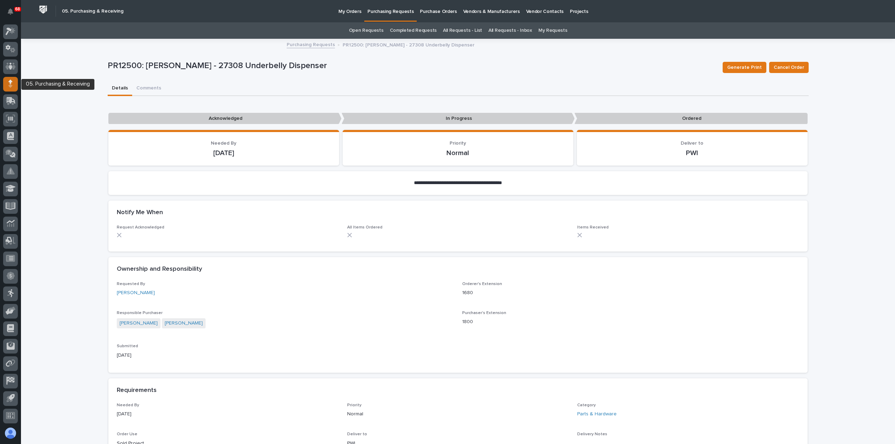
click at [9, 82] on icon at bounding box center [10, 82] width 4 height 4
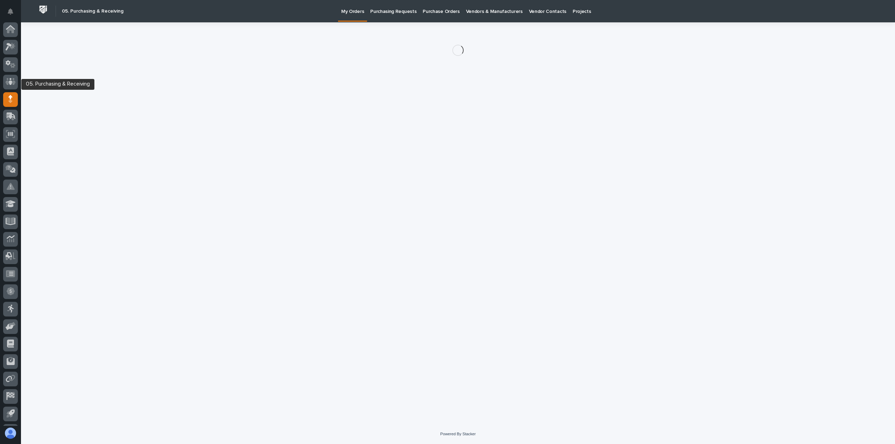
scroll to position [15, 0]
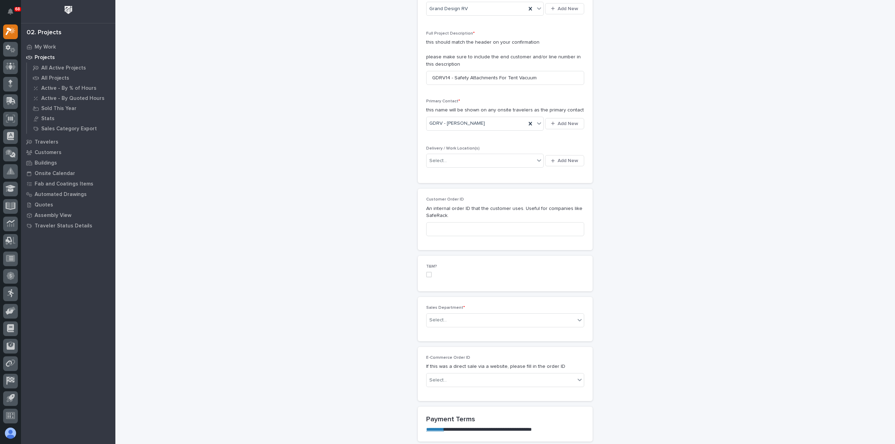
scroll to position [175, 0]
click at [461, 158] on div "Select..." at bounding box center [480, 160] width 108 height 12
type input "****"
click at [464, 258] on div "GDRV Bldg 14" at bounding box center [482, 258] width 117 height 12
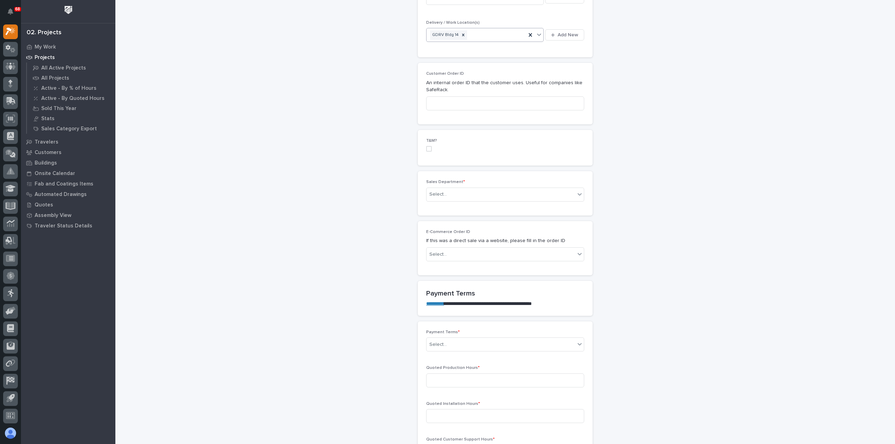
scroll to position [315, 0]
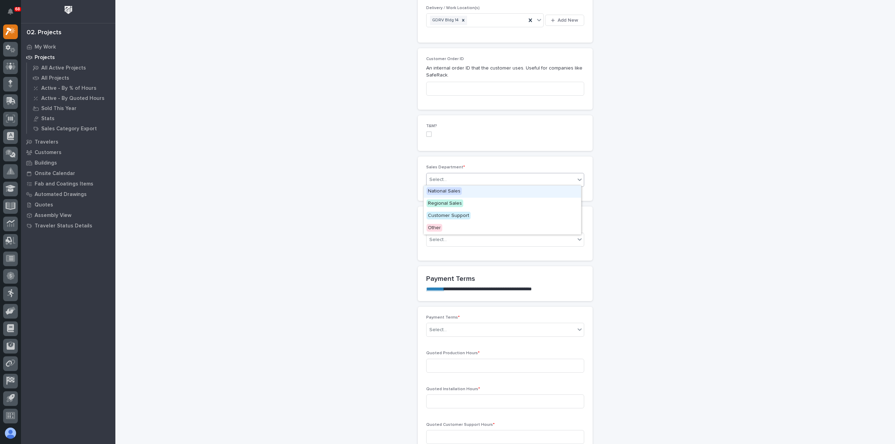
click at [461, 180] on div "Select..." at bounding box center [500, 180] width 149 height 12
click at [465, 202] on div "Regional Sales" at bounding box center [502, 204] width 157 height 12
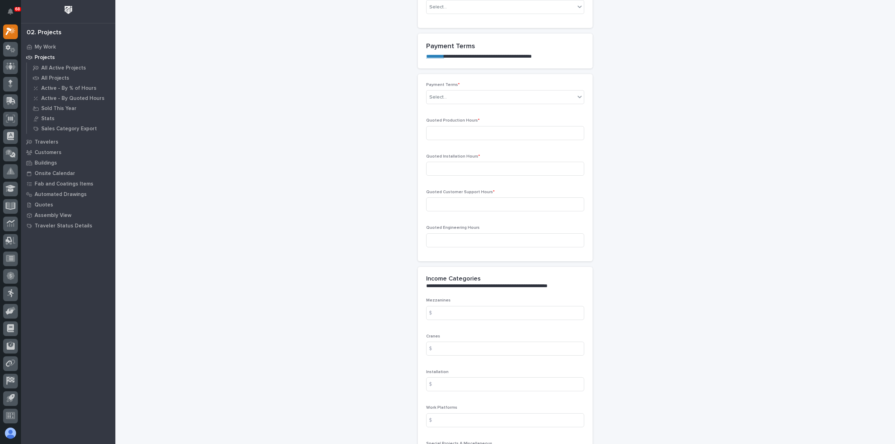
scroll to position [559, 0]
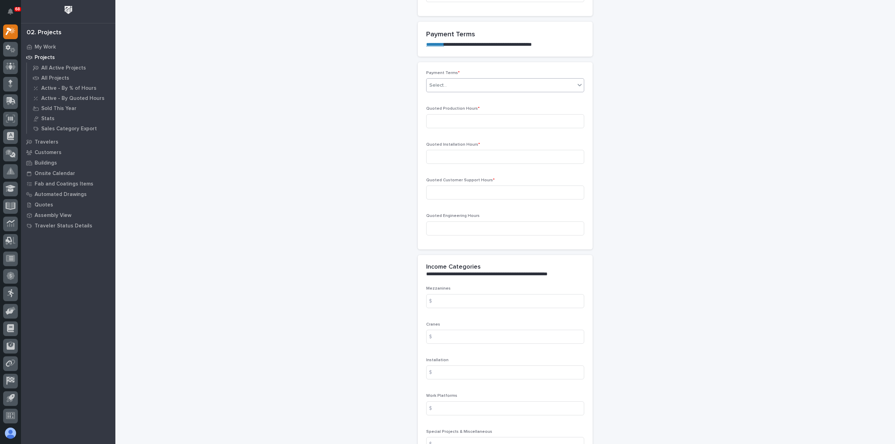
click at [476, 84] on div "Select..." at bounding box center [500, 86] width 149 height 12
click at [466, 145] on div "Net 30" at bounding box center [502, 145] width 157 height 12
click at [473, 119] on input at bounding box center [505, 121] width 158 height 14
click at [458, 119] on input at bounding box center [505, 121] width 158 height 14
type input "4"
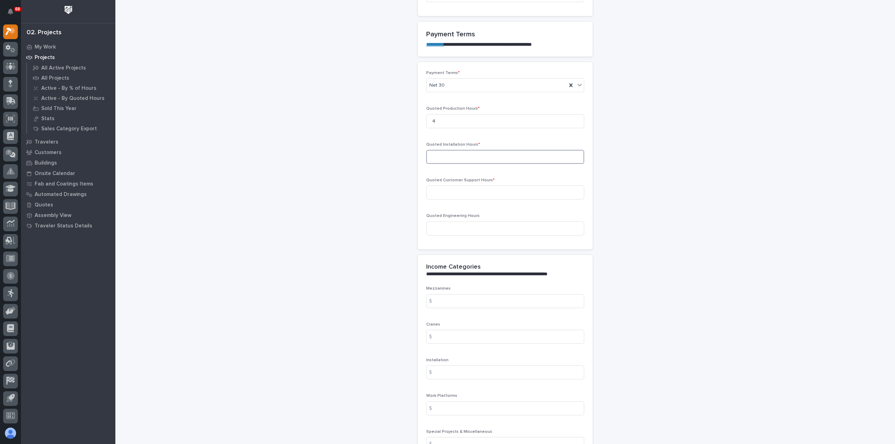
click at [461, 157] on input at bounding box center [505, 157] width 158 height 14
type input "0"
click at [461, 189] on input at bounding box center [505, 193] width 158 height 14
type input "0"
click at [470, 227] on input at bounding box center [505, 229] width 158 height 14
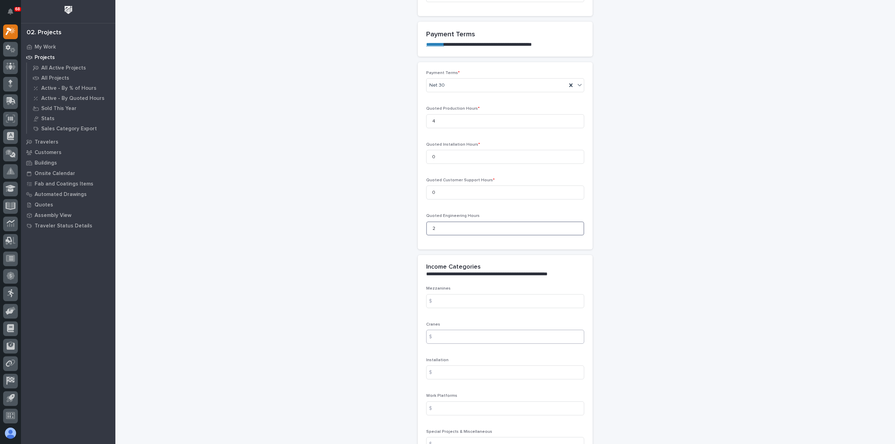
type input "2"
click at [470, 334] on input at bounding box center [505, 337] width 158 height 14
type input "25.04"
click at [491, 370] on input at bounding box center [505, 373] width 158 height 14
click at [471, 438] on input at bounding box center [505, 444] width 158 height 14
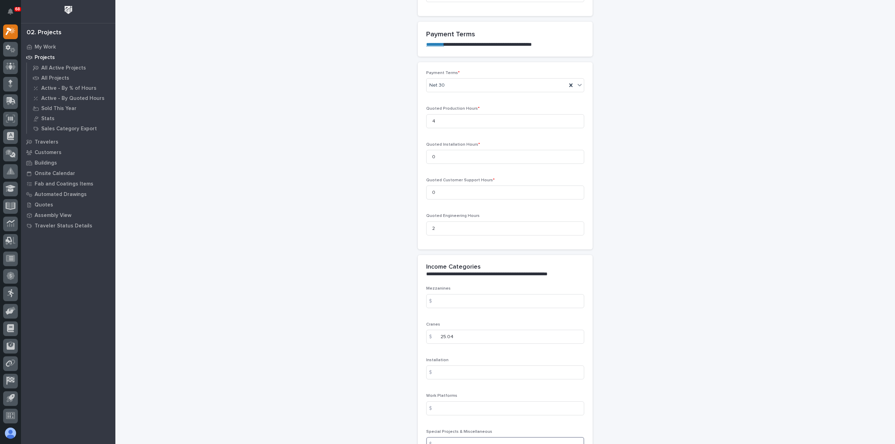
paste input "792.77"
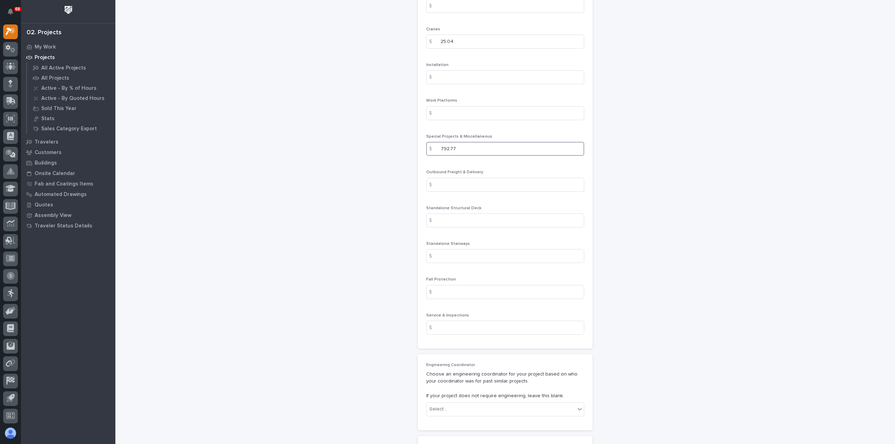
scroll to position [874, 0]
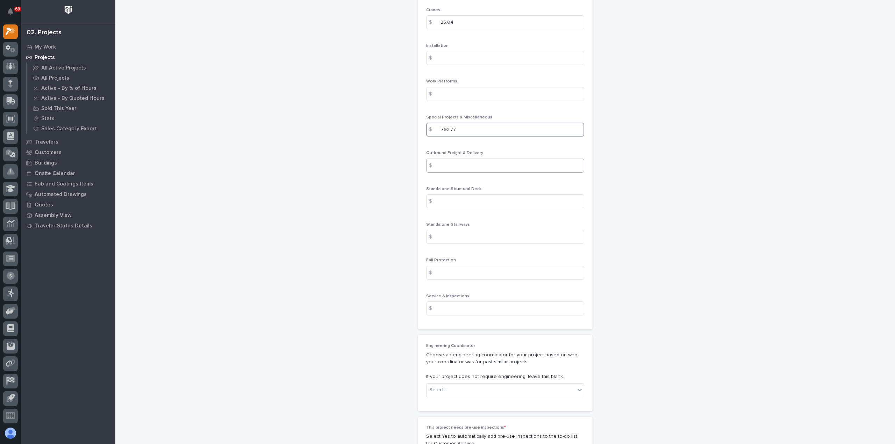
type input "792.77"
click at [463, 159] on input at bounding box center [505, 166] width 158 height 14
type input "50"
click at [456, 322] on div "Mezzanines $ Cranes $ 25.04 Installation $ Work Platforms $ Special Projects & …" at bounding box center [505, 151] width 175 height 358
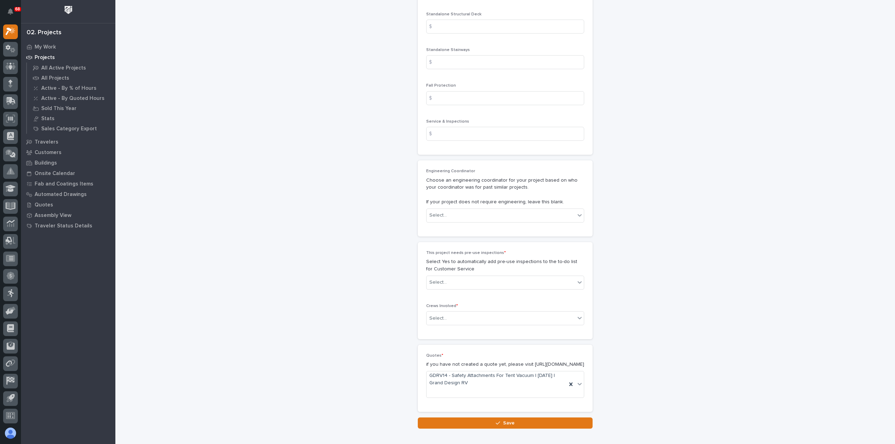
scroll to position [1083, 0]
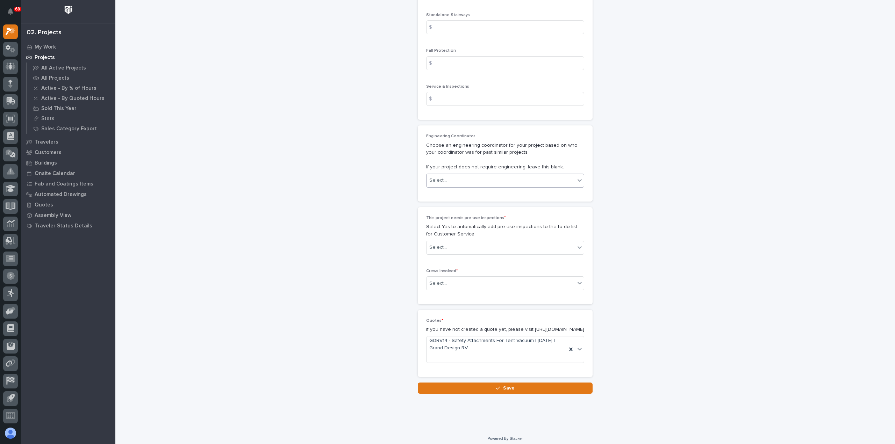
click at [460, 176] on div "Select..." at bounding box center [500, 181] width 149 height 12
click at [464, 252] on div "[PERSON_NAME]" at bounding box center [502, 252] width 157 height 12
click at [464, 242] on div "Select..." at bounding box center [500, 248] width 149 height 12
click at [462, 269] on div "No" at bounding box center [502, 271] width 157 height 12
click at [461, 280] on div "Select..." at bounding box center [500, 284] width 149 height 12
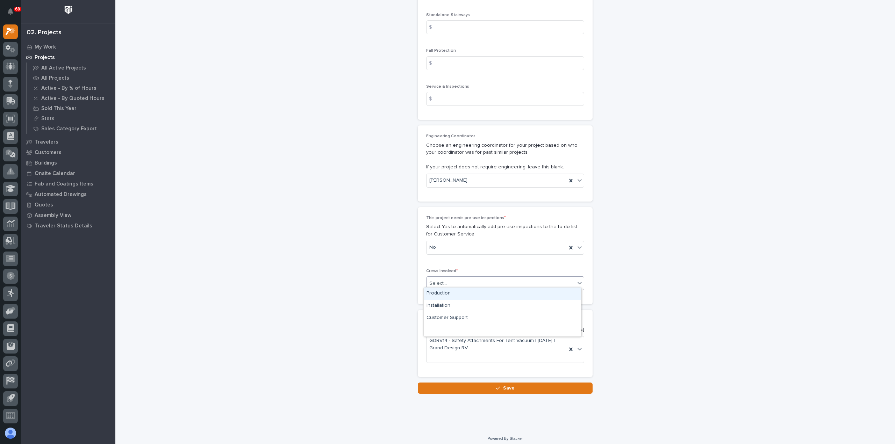
click at [460, 289] on div "Production" at bounding box center [502, 294] width 157 height 12
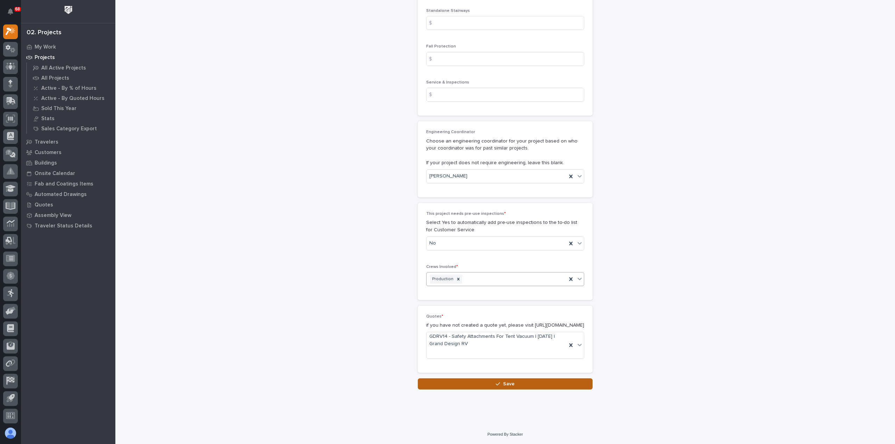
click at [498, 387] on button "Save" at bounding box center [505, 383] width 175 height 11
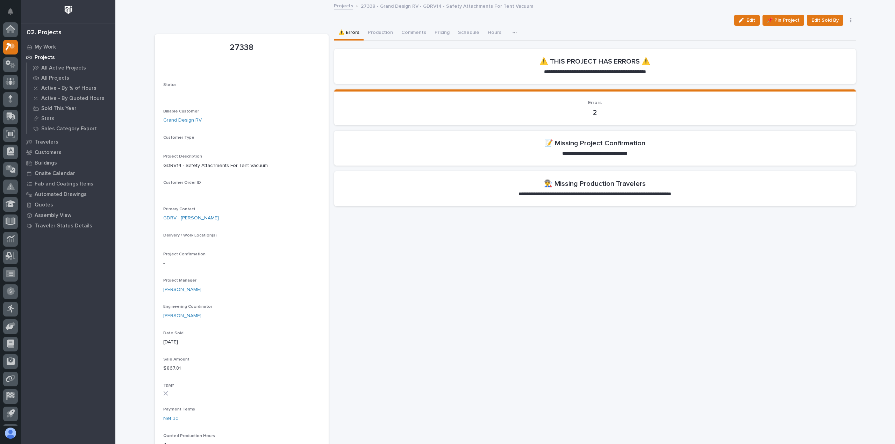
scroll to position [15, 0]
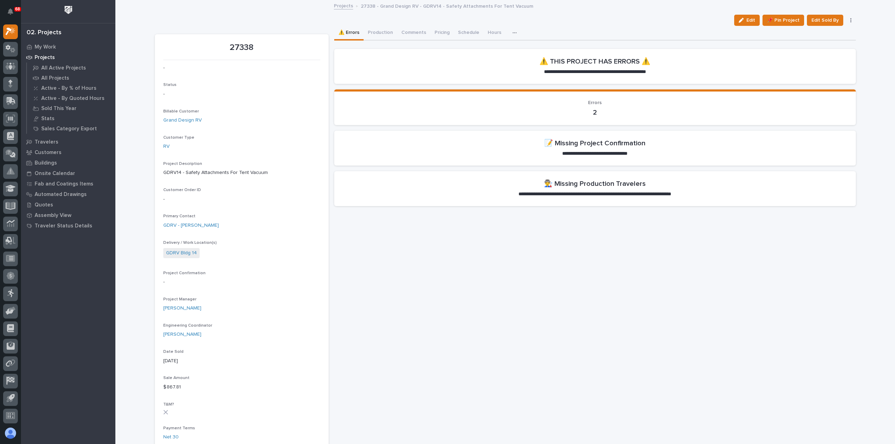
drag, startPoint x: 749, startPoint y: 20, endPoint x: 647, endPoint y: 119, distance: 142.6
click at [749, 20] on span "Edit" at bounding box center [750, 20] width 9 height 6
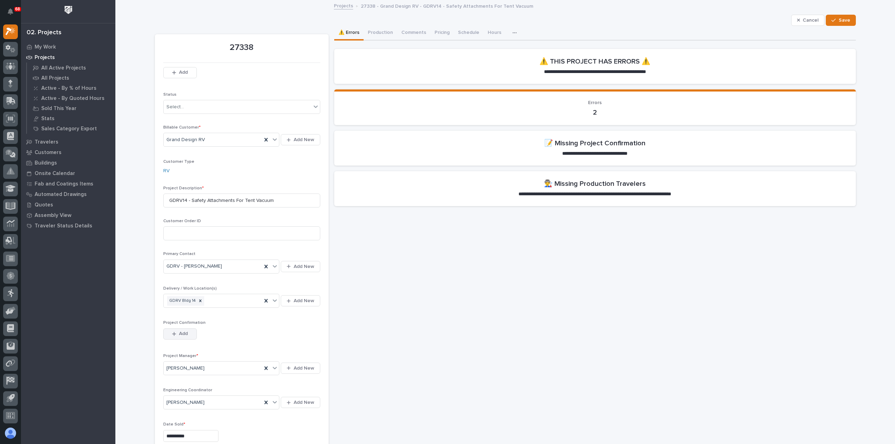
click at [179, 329] on button "Add" at bounding box center [180, 334] width 34 height 11
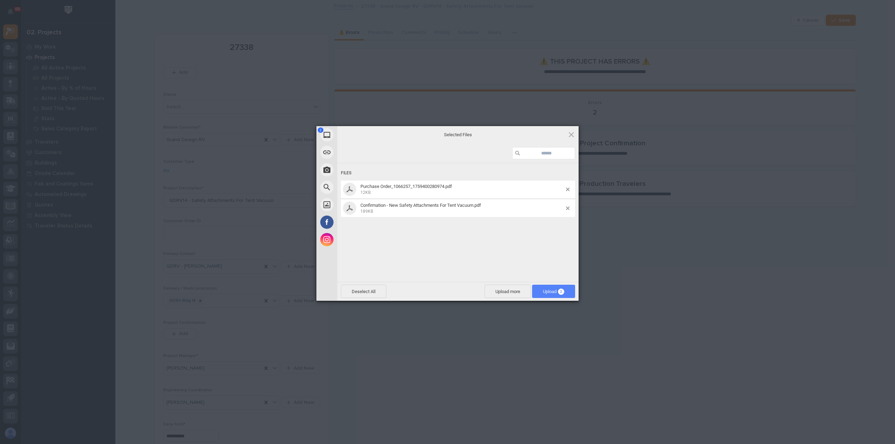
click at [561, 290] on span "2" at bounding box center [561, 292] width 6 height 6
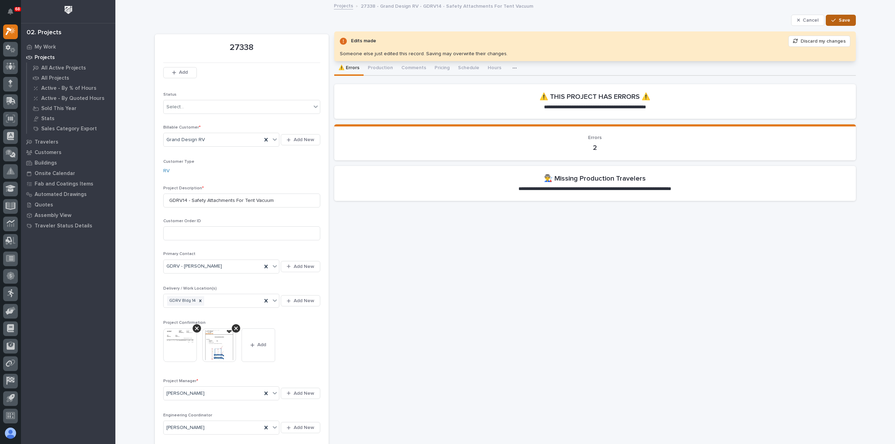
click at [848, 22] on button "Save" at bounding box center [840, 20] width 30 height 11
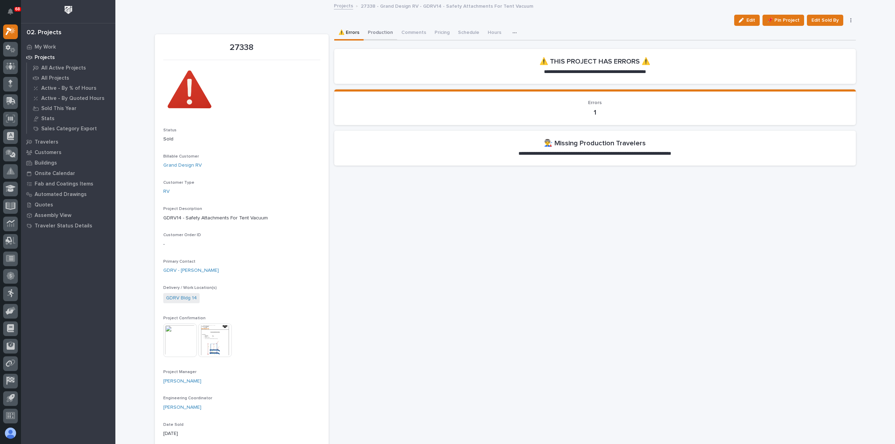
click at [376, 31] on button "Production" at bounding box center [380, 33] width 34 height 15
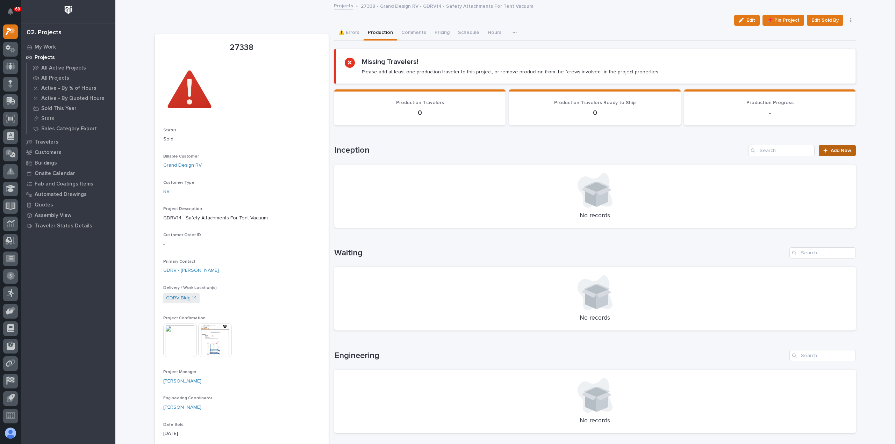
click at [831, 148] on span "Add New" at bounding box center [840, 150] width 21 height 5
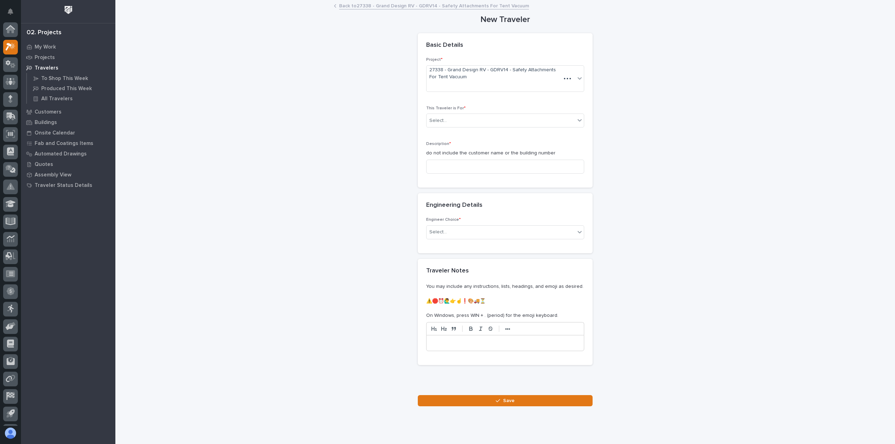
scroll to position [15, 0]
click at [459, 120] on div "Select..." at bounding box center [500, 121] width 149 height 12
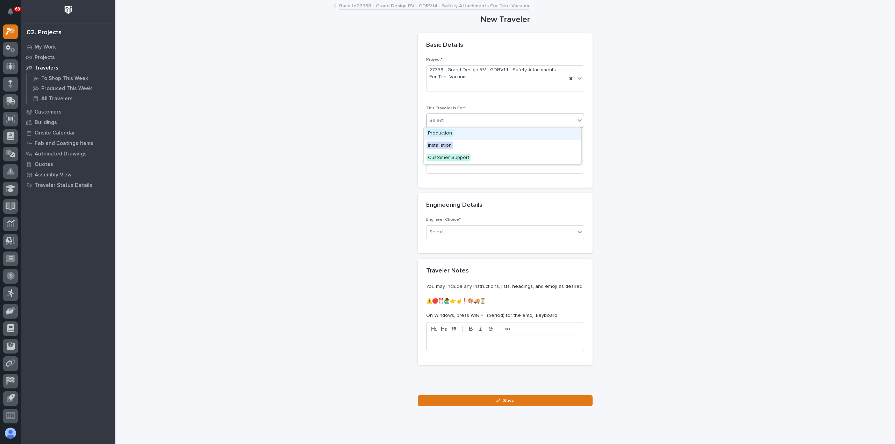
click at [465, 133] on div "Production" at bounding box center [502, 134] width 157 height 12
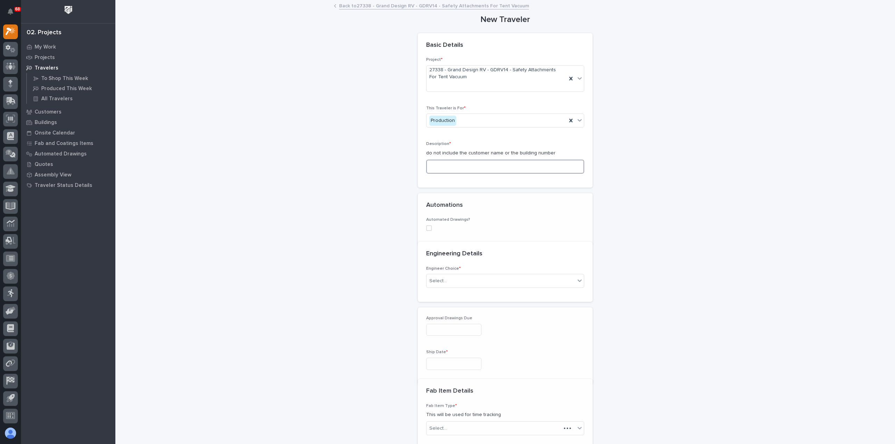
click at [474, 167] on input at bounding box center [505, 167] width 158 height 14
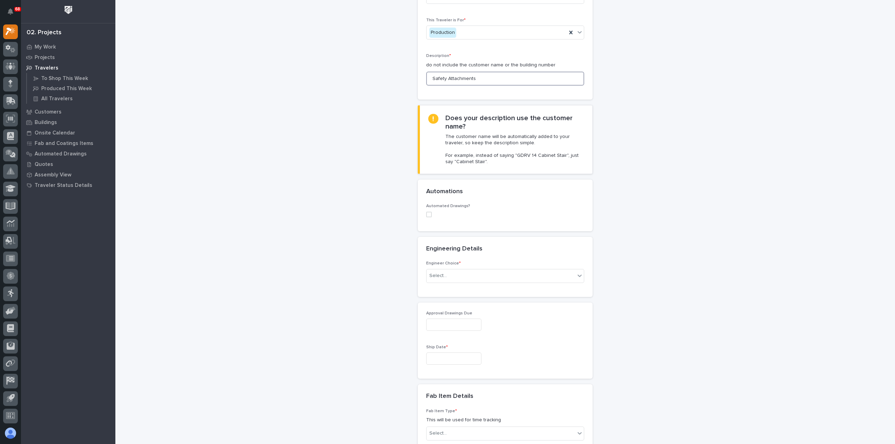
scroll to position [105, 0]
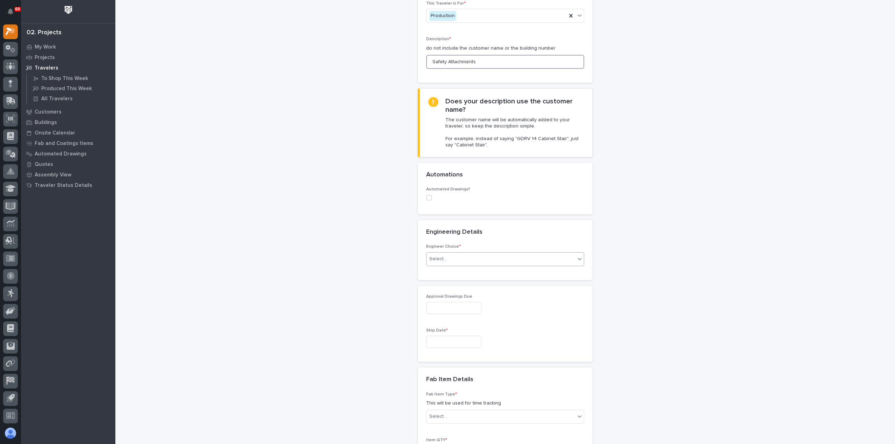
type input "Safety Attachments"
click at [455, 258] on div "Select..." at bounding box center [500, 259] width 149 height 12
click at [463, 284] on div "I want my coordinator to choose an engineer" at bounding box center [502, 284] width 157 height 12
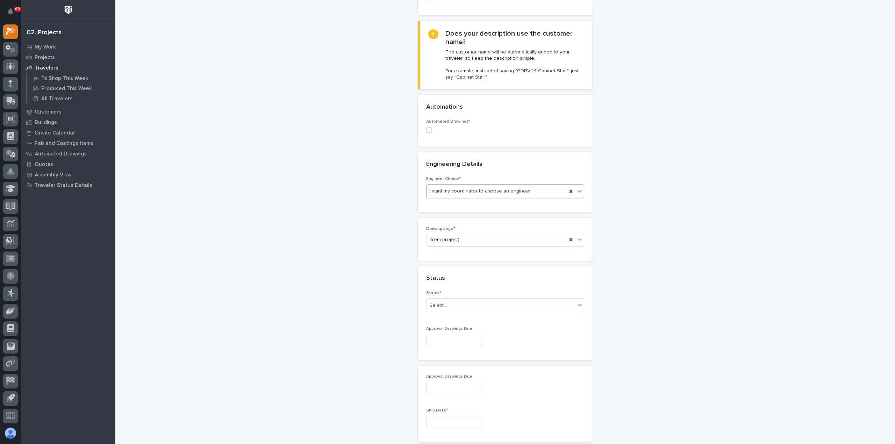
scroll to position [178, 0]
click at [466, 230] on div "(from project)" at bounding box center [496, 235] width 140 height 12
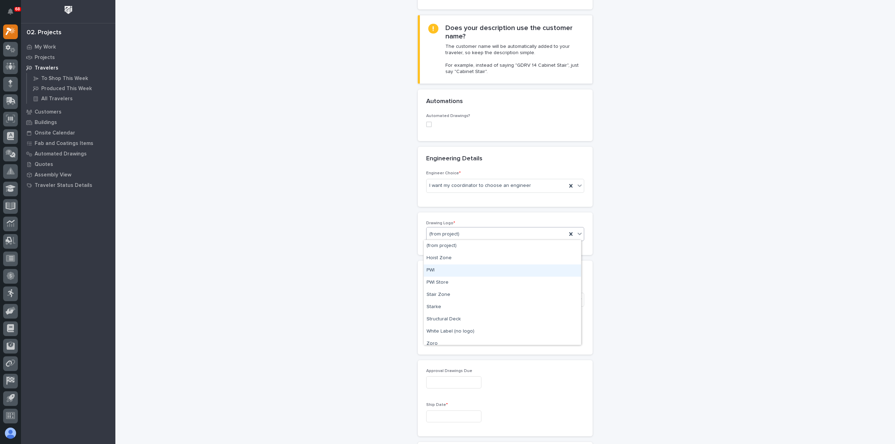
click at [467, 273] on div "PWI" at bounding box center [502, 271] width 157 height 12
click at [467, 303] on div "Select..." at bounding box center [500, 300] width 149 height 12
click at [465, 312] on div "Sold (no traveler printed)" at bounding box center [502, 311] width 157 height 12
click at [466, 333] on input "text" at bounding box center [453, 335] width 55 height 12
click at [472, 277] on div "17" at bounding box center [471, 275] width 9 height 9
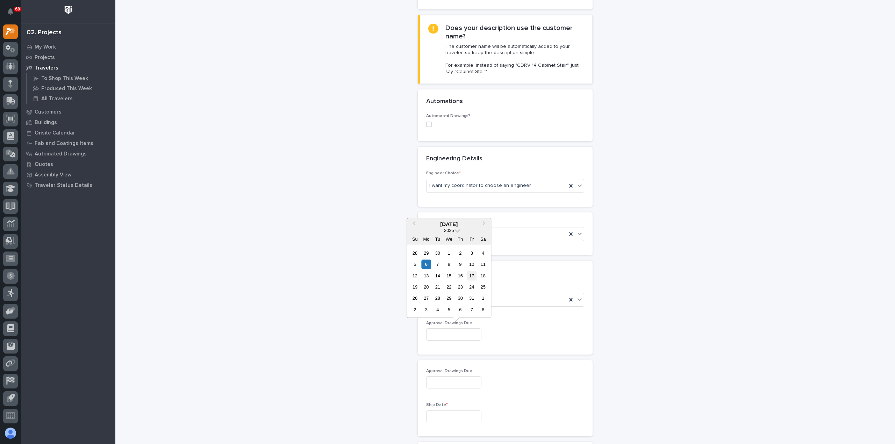
type input "**********"
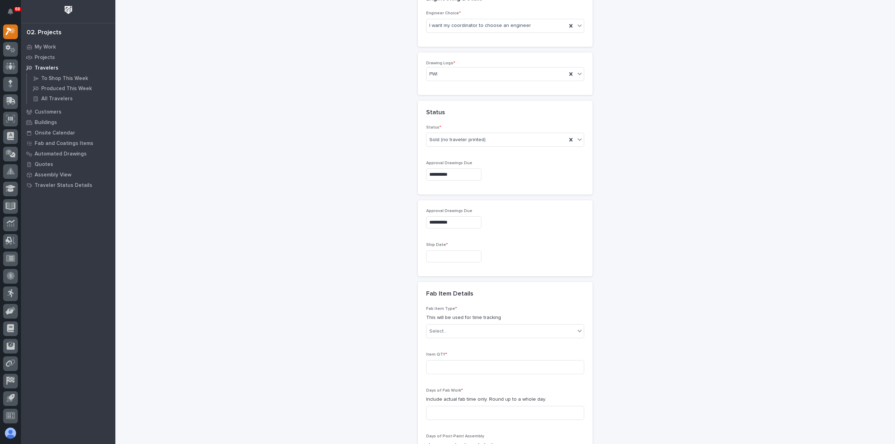
scroll to position [353, 0]
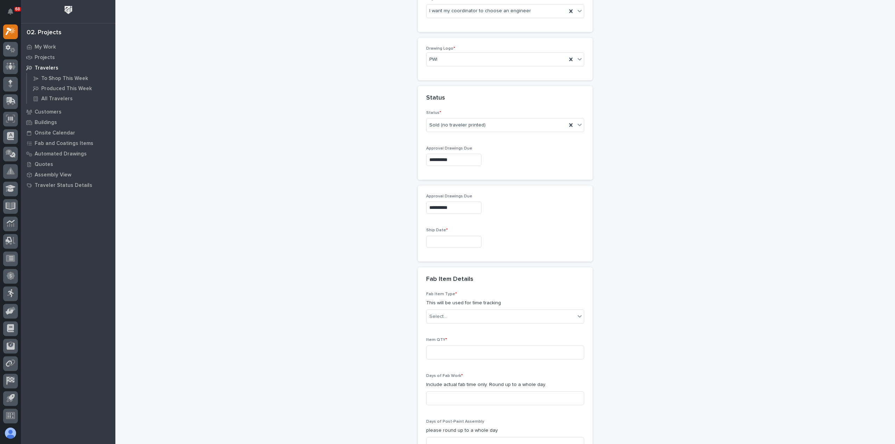
click at [453, 240] on input "text" at bounding box center [453, 242] width 55 height 12
click at [474, 204] on div "31" at bounding box center [471, 205] width 9 height 9
click at [481, 238] on input "**********" at bounding box center [453, 242] width 55 height 12
click at [473, 217] on div "7" at bounding box center [471, 216] width 9 height 9
type input "**********"
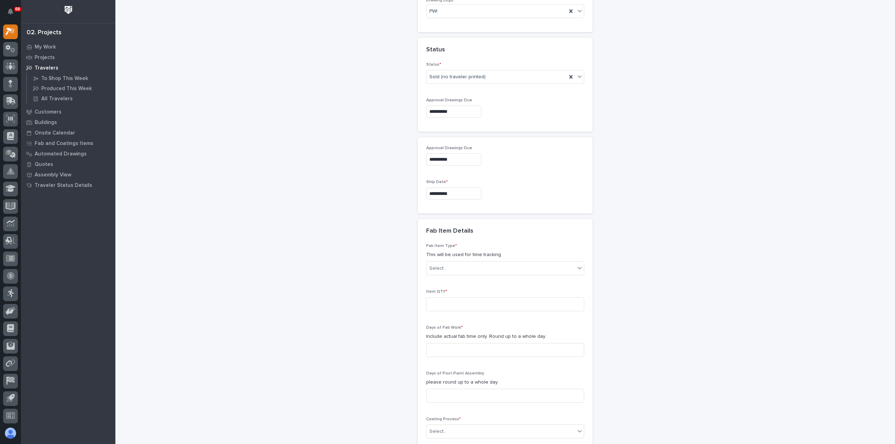
scroll to position [423, 0]
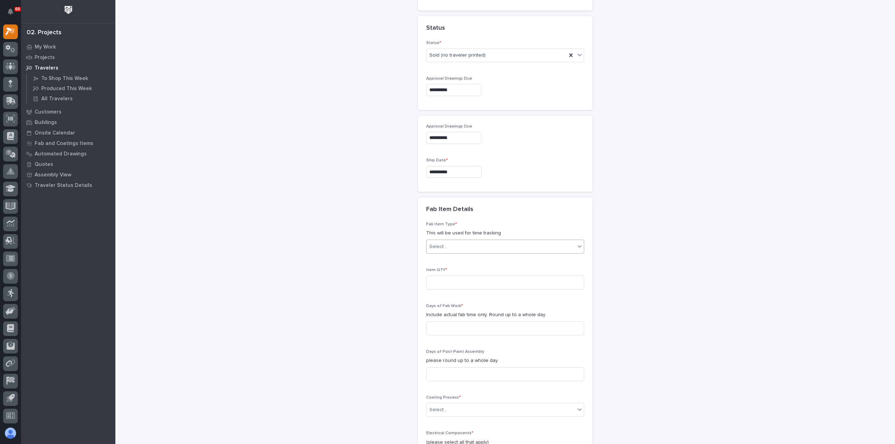
click at [476, 247] on div "Select..." at bounding box center [500, 247] width 149 height 12
click at [484, 299] on div "Other (custom item)" at bounding box center [502, 300] width 157 height 12
click at [478, 280] on input at bounding box center [505, 283] width 158 height 14
type input "1"
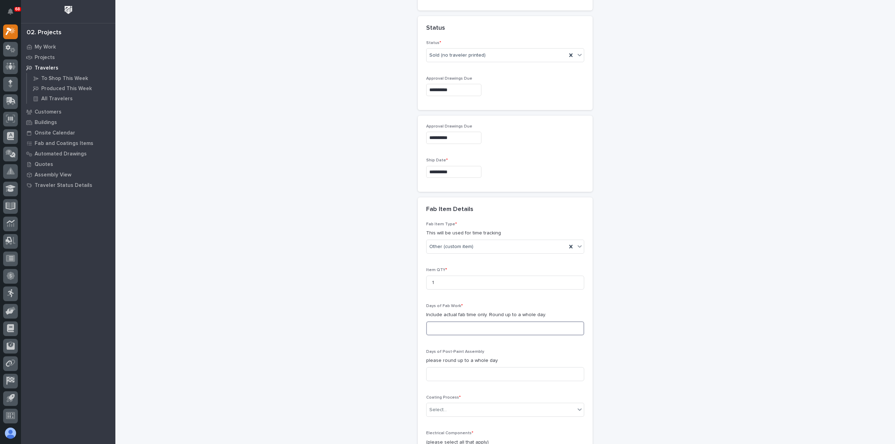
click at [468, 326] on input at bounding box center [505, 329] width 158 height 14
type input "1"
click at [470, 376] on input at bounding box center [505, 374] width 158 height 14
type input "1"
click at [470, 409] on div "Select..." at bounding box center [500, 410] width 149 height 12
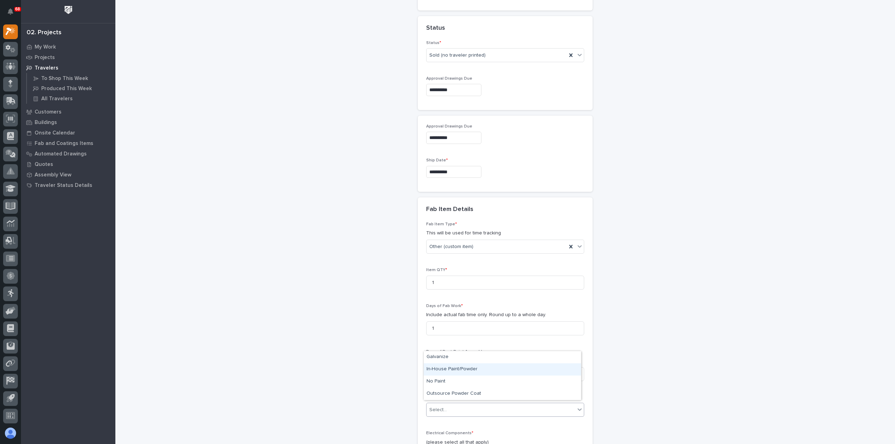
click at [462, 364] on div "In-House Paint/Powder" at bounding box center [502, 369] width 157 height 12
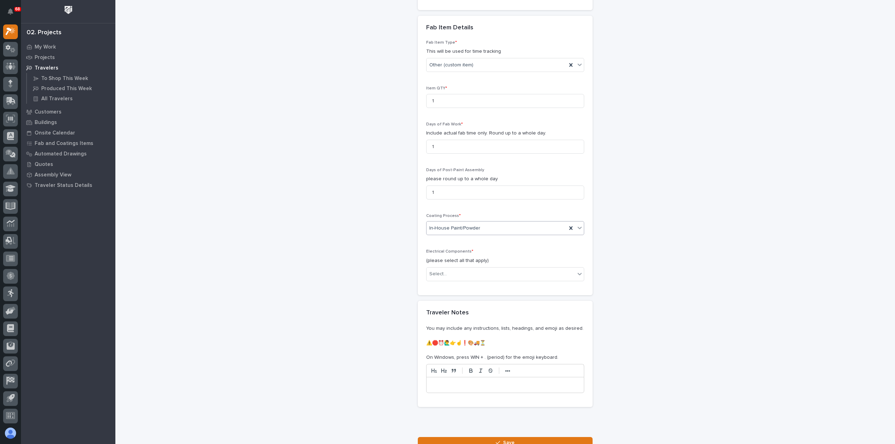
scroll to position [633, 0]
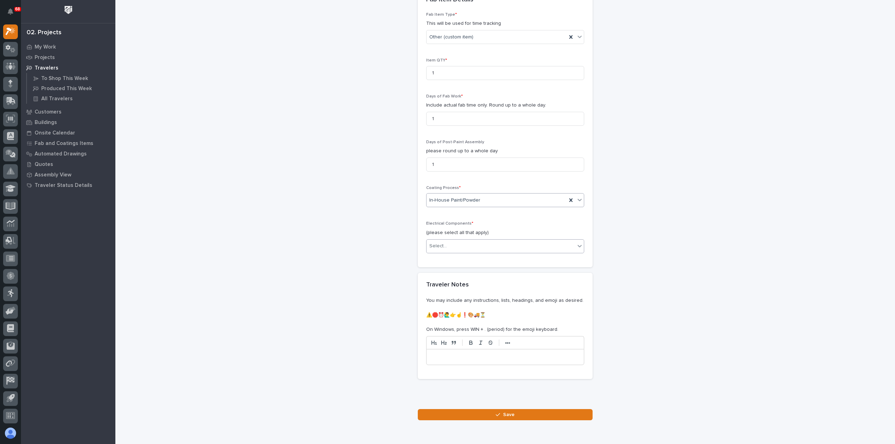
click at [462, 245] on div "Select..." at bounding box center [500, 246] width 149 height 12
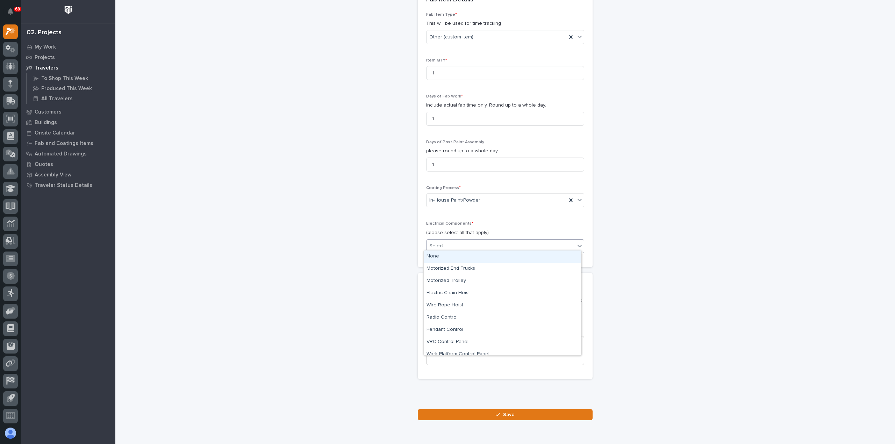
click at [461, 257] on div "None" at bounding box center [502, 257] width 157 height 12
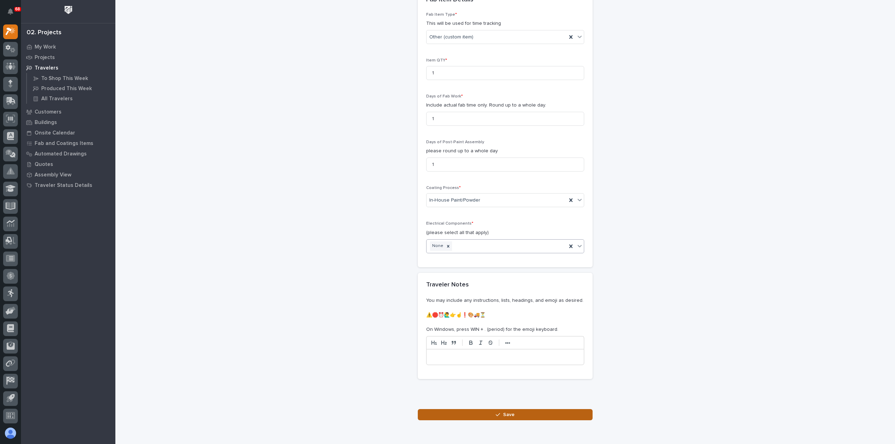
click at [490, 411] on button "Save" at bounding box center [505, 414] width 175 height 11
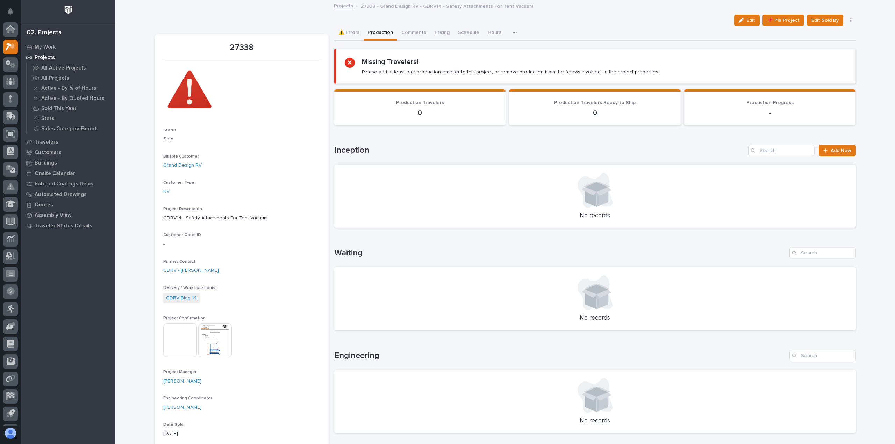
scroll to position [15, 0]
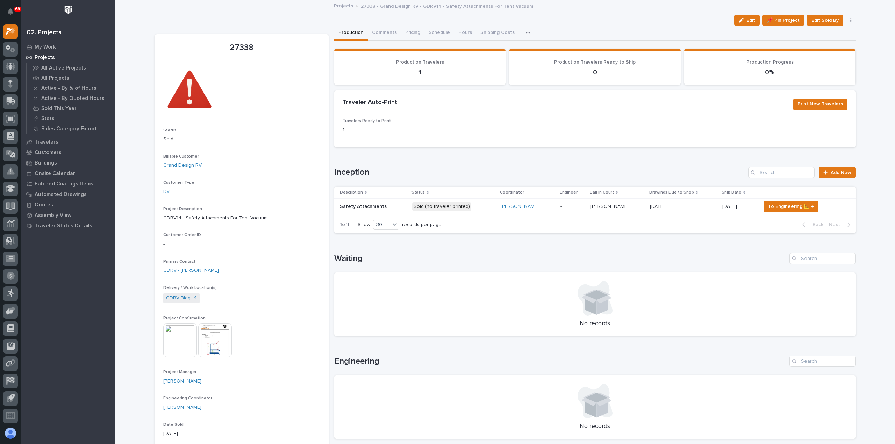
click at [475, 208] on p "Sold (no traveler printed)" at bounding box center [453, 206] width 83 height 9
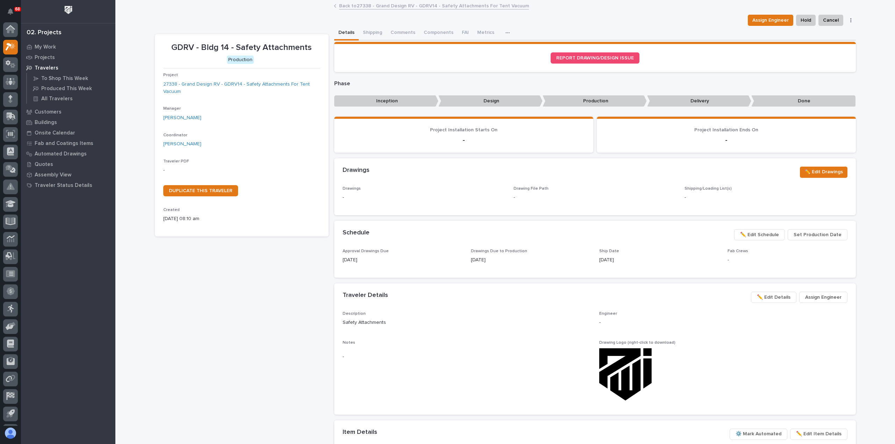
scroll to position [15, 0]
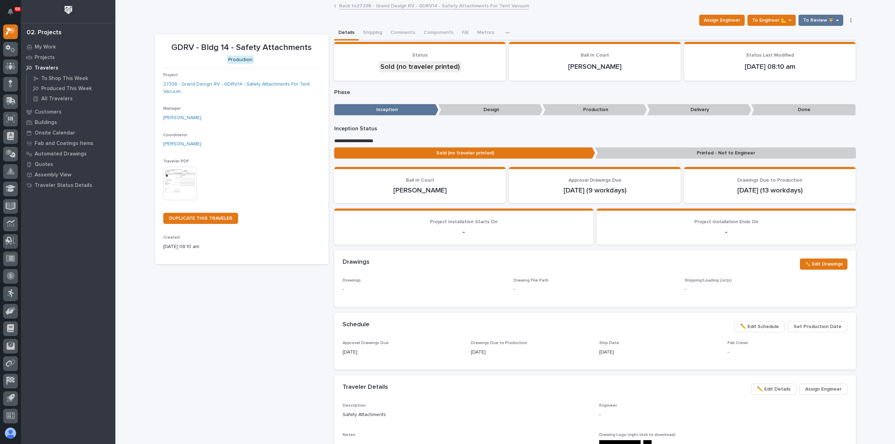
click at [180, 188] on img at bounding box center [180, 184] width 34 height 34
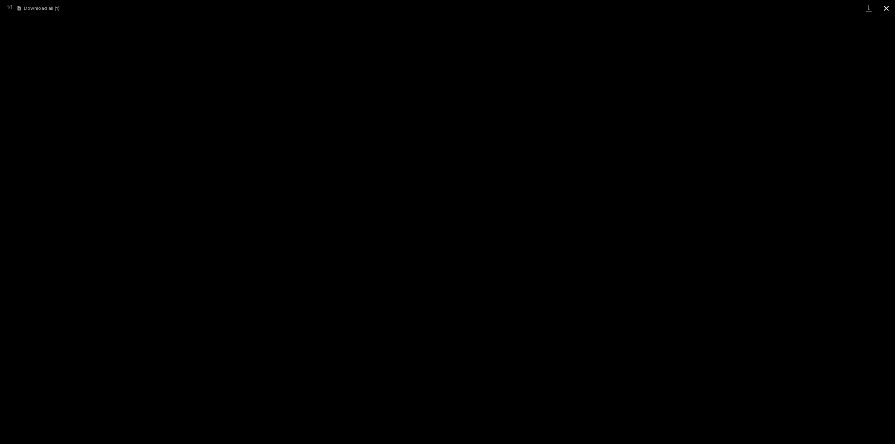
click at [887, 9] on button "Close gallery" at bounding box center [885, 8] width 17 height 16
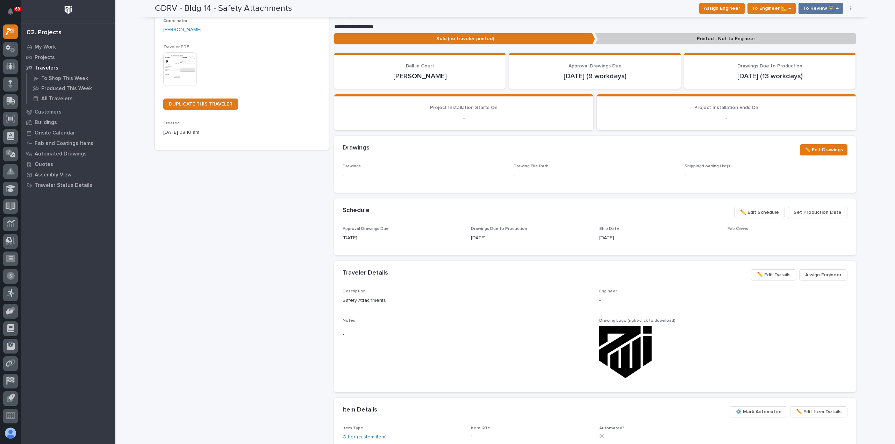
scroll to position [140, 0]
